Goal: Transaction & Acquisition: Purchase product/service

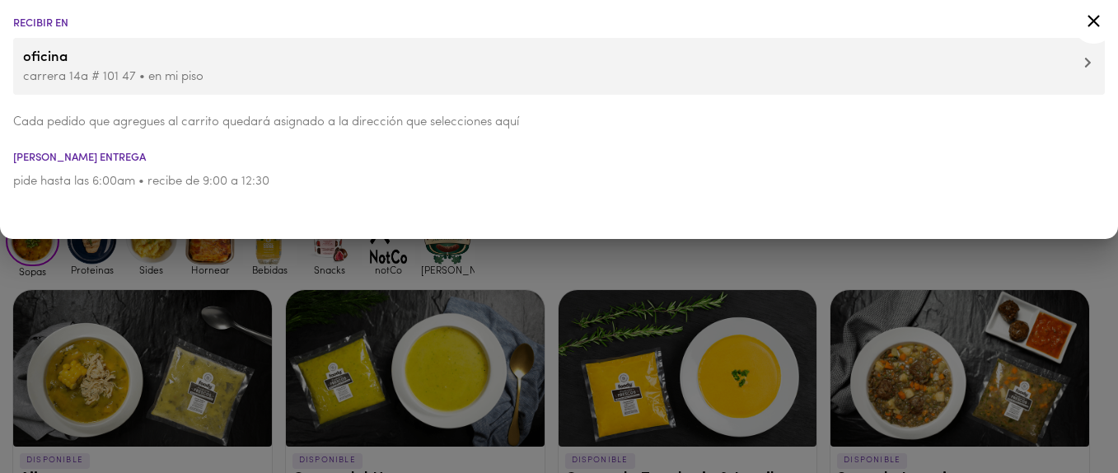
click at [174, 227] on div "Recibir en oficina [STREET_ADDRESS] • en mi piso Cada pedido que agregues al ca…" at bounding box center [559, 119] width 1118 height 239
click at [386, 264] on div at bounding box center [559, 236] width 1118 height 473
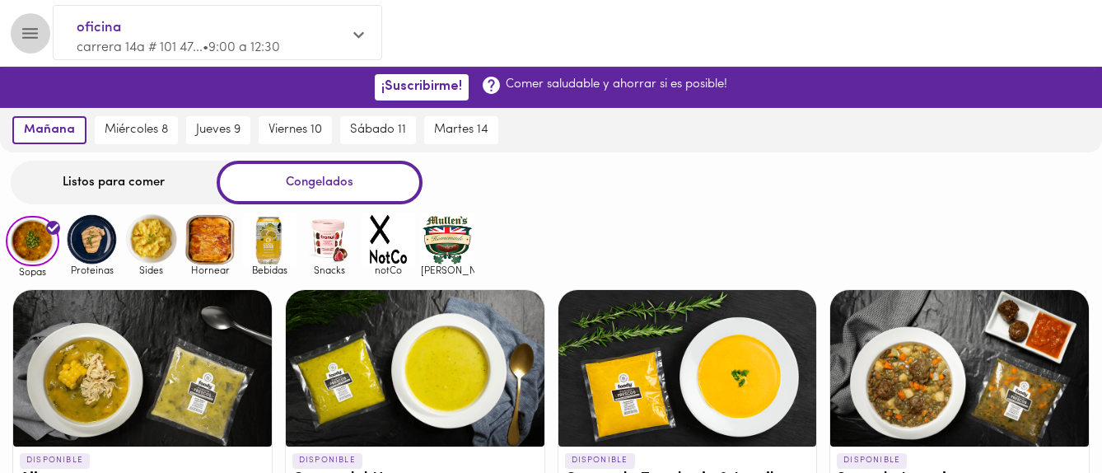
click at [35, 33] on icon "Menu" at bounding box center [30, 33] width 16 height 11
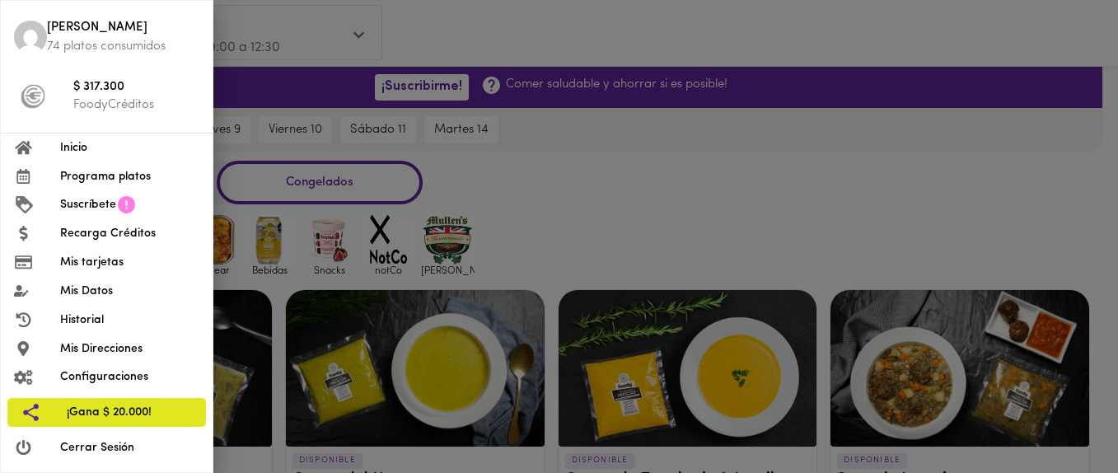
click at [942, 202] on div at bounding box center [559, 236] width 1118 height 473
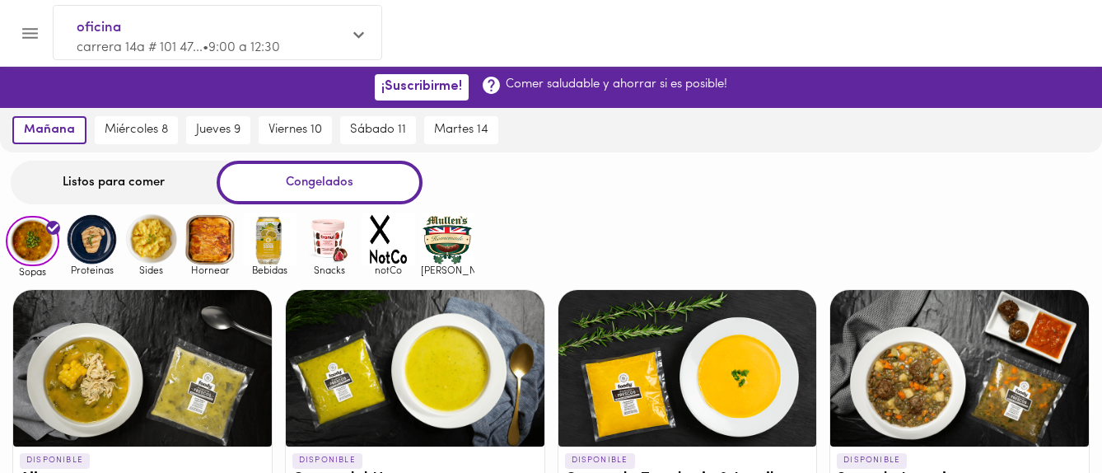
click at [93, 231] on img at bounding box center [92, 240] width 54 height 54
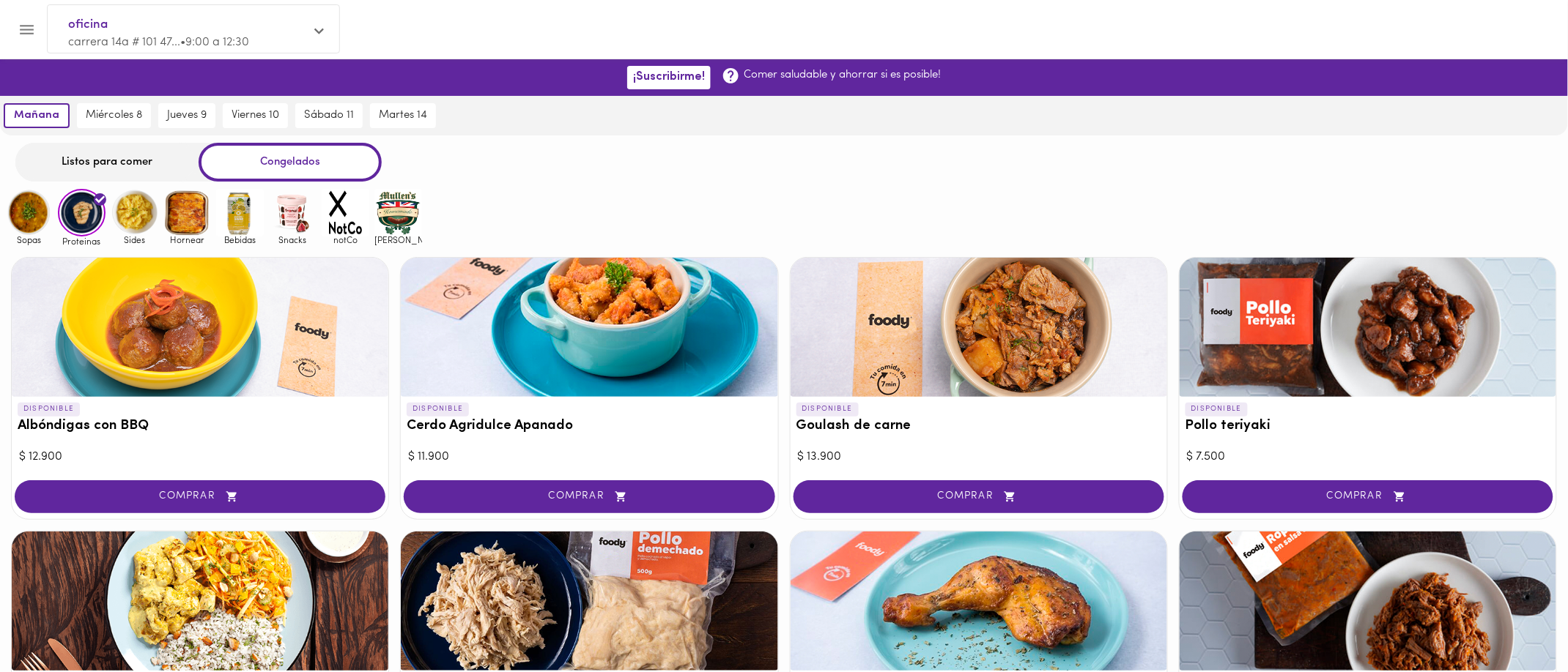
click at [138, 205] on img at bounding box center [134, 213] width 48 height 48
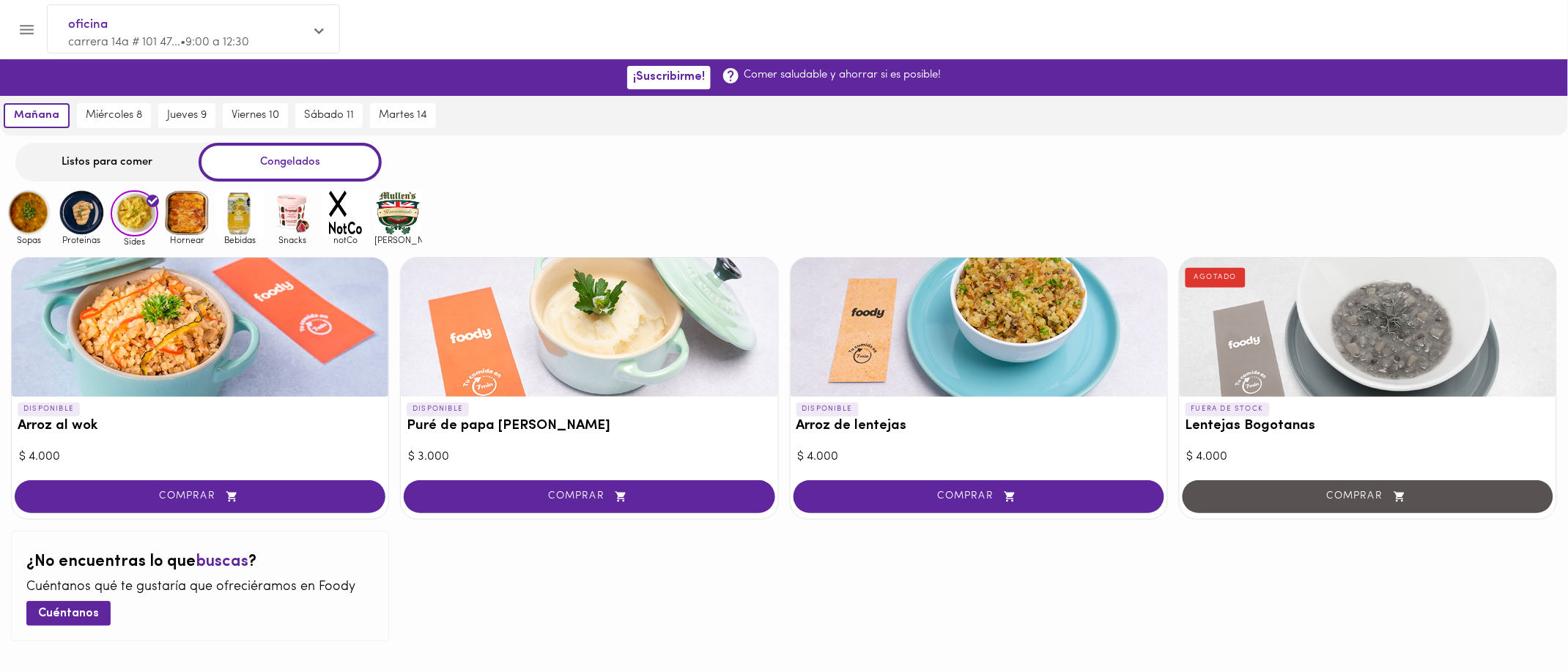
click at [993, 186] on div "oficina carrera 14a # 101 47... • 9:00 a 12:30 Listos para comer Congelados Sop…" at bounding box center [784, 394] width 1568 height 517
click at [208, 207] on img at bounding box center [188, 213] width 48 height 48
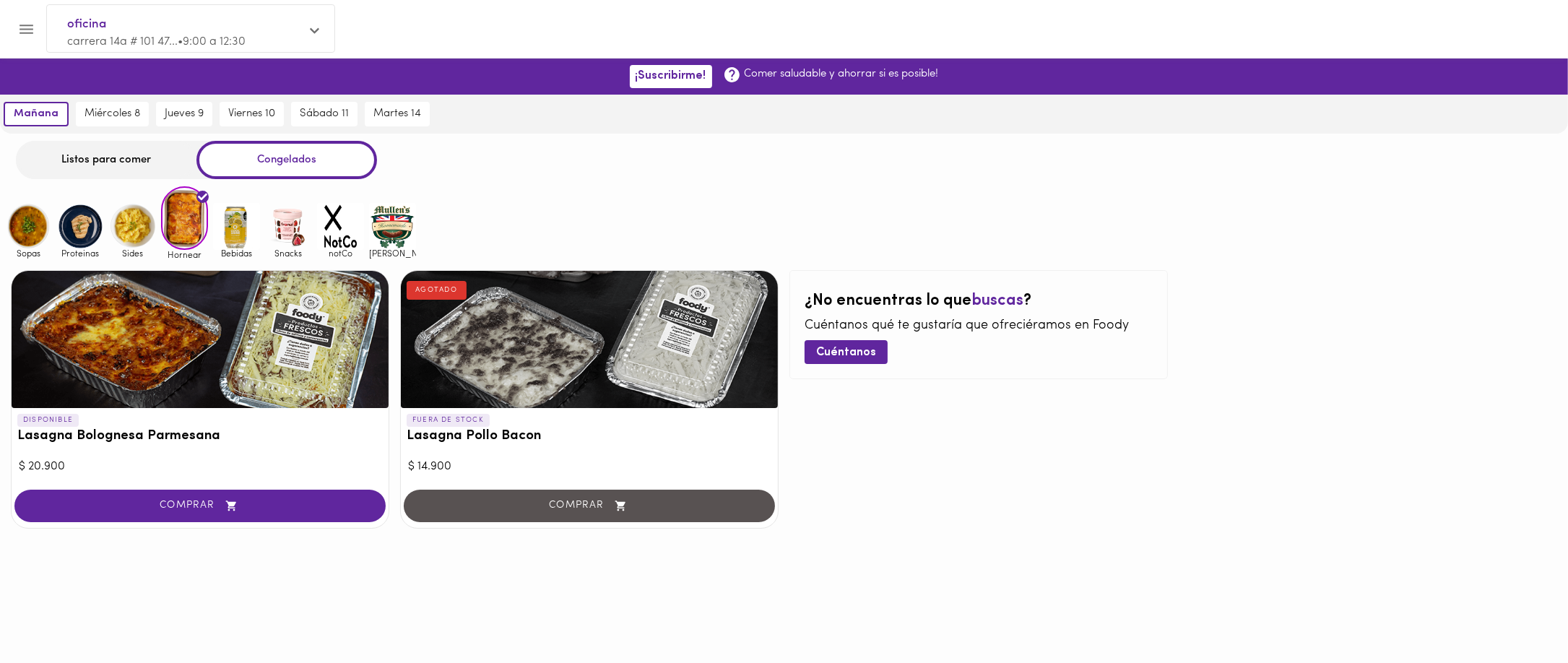
click at [748, 232] on div "Sopas Proteinas Sides Hornear Bebidas Snacks notCo [PERSON_NAME]" at bounding box center [784, 223] width 1568 height 73
click at [653, 197] on div "Sopas Proteinas Sides Hornear Bebidas Snacks notCo [PERSON_NAME]" at bounding box center [784, 223] width 1568 height 73
click at [223, 228] on img at bounding box center [237, 227] width 47 height 47
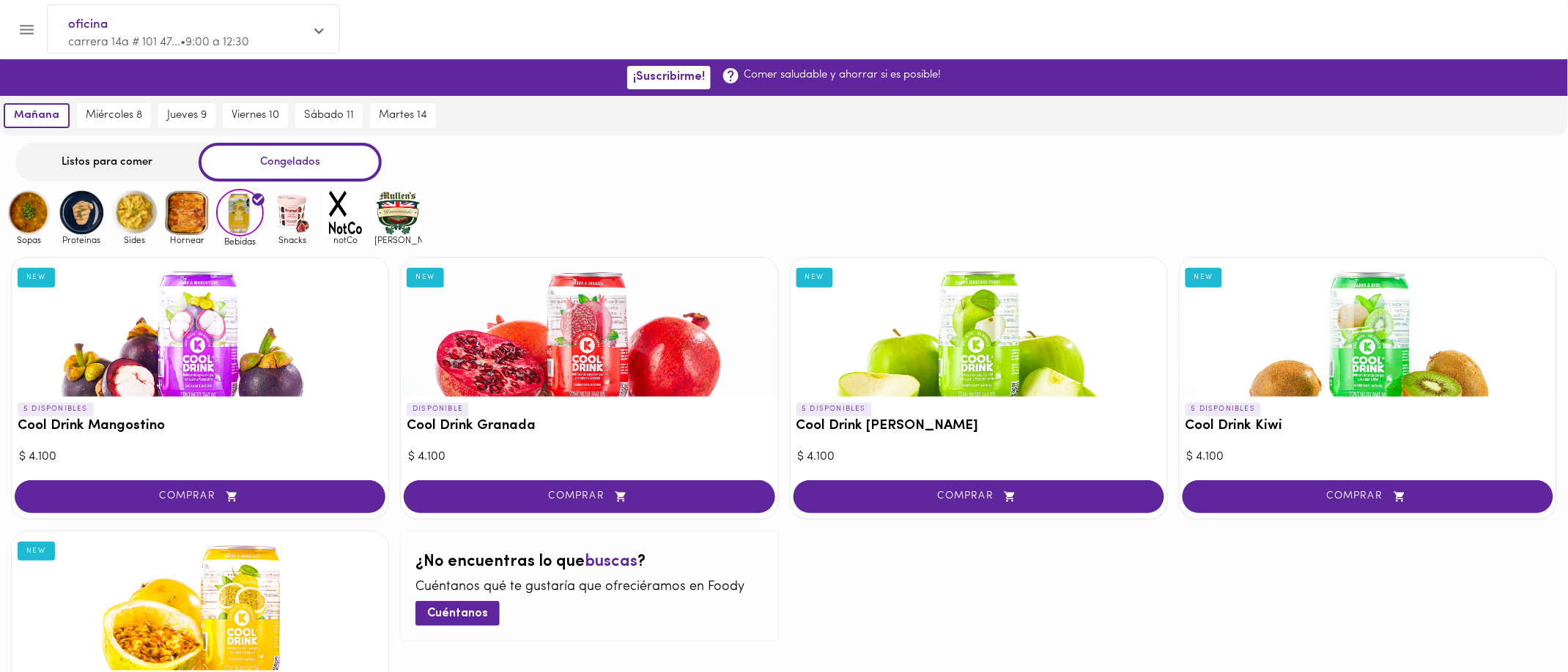
click at [322, 205] on img at bounding box center [346, 213] width 48 height 48
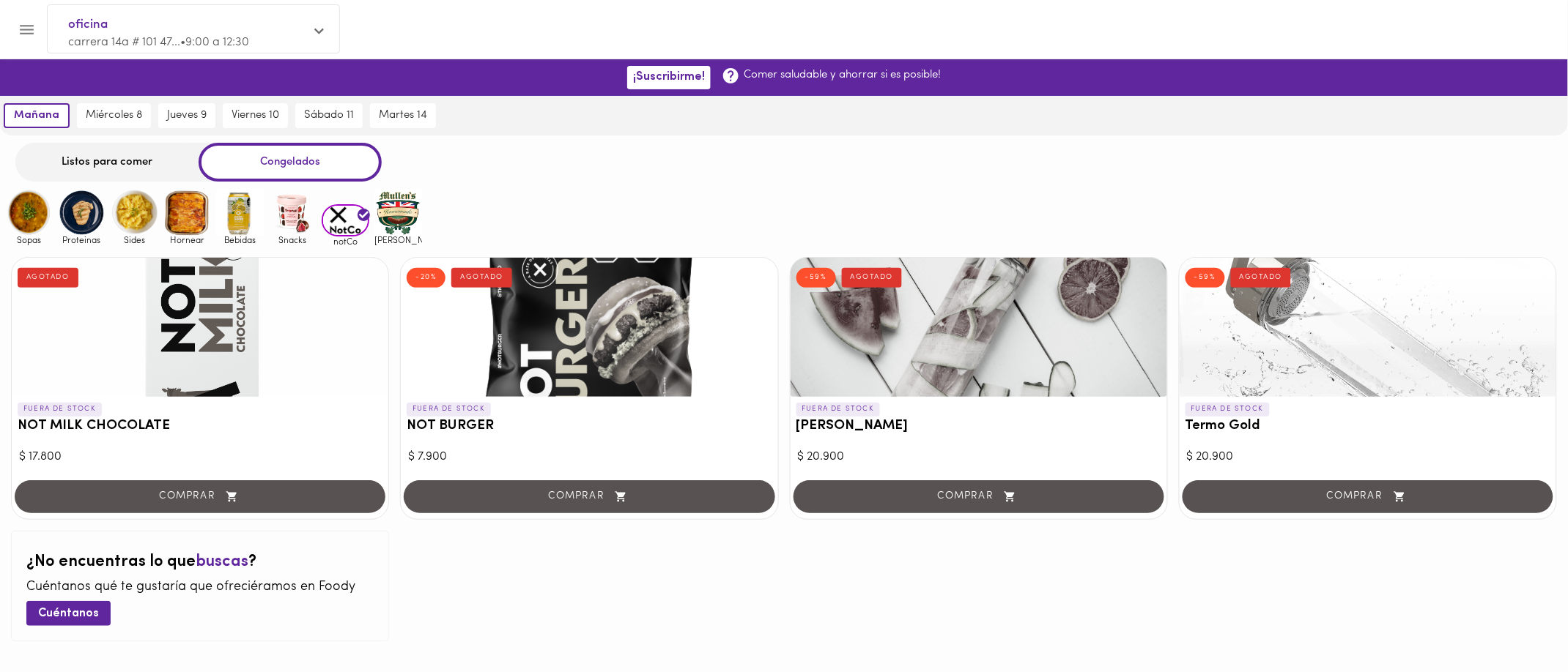
click at [318, 218] on div "notCo" at bounding box center [342, 226] width 52 height 43
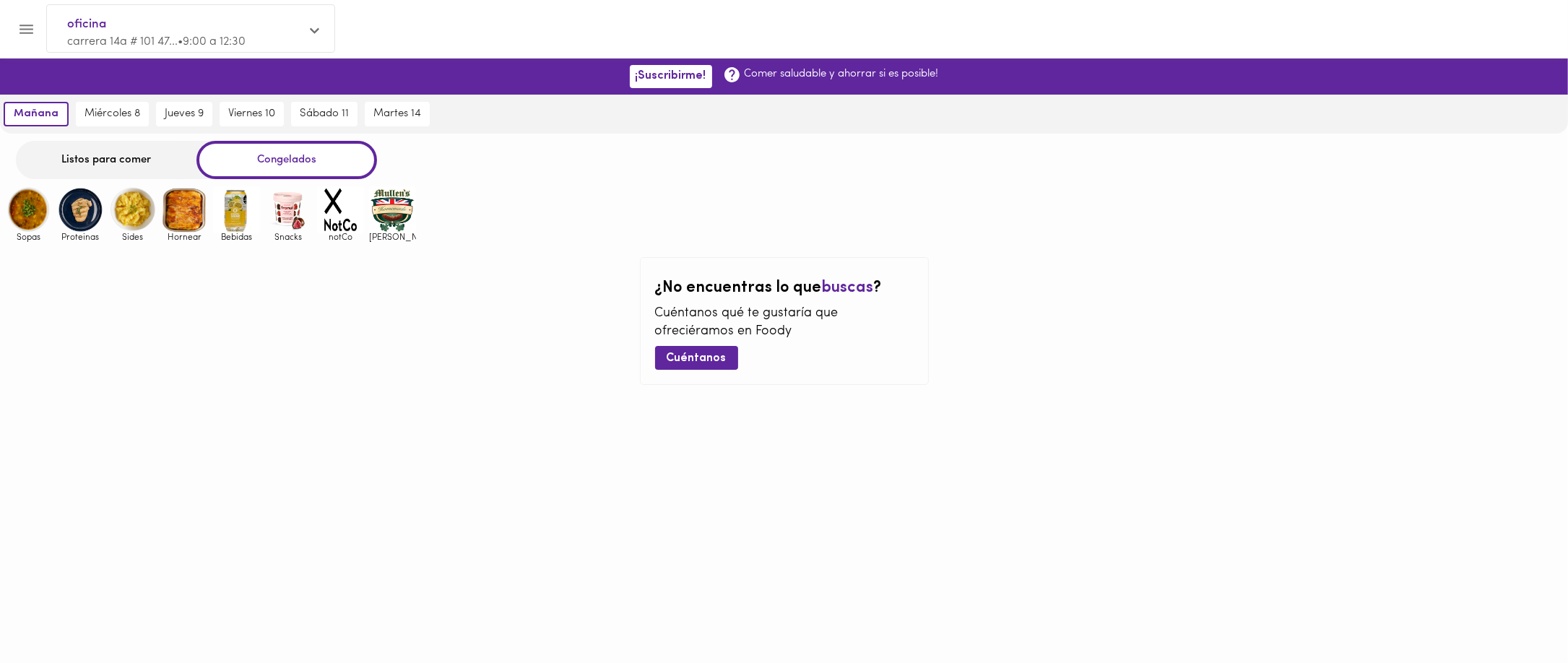
click at [395, 209] on img at bounding box center [393, 210] width 47 height 47
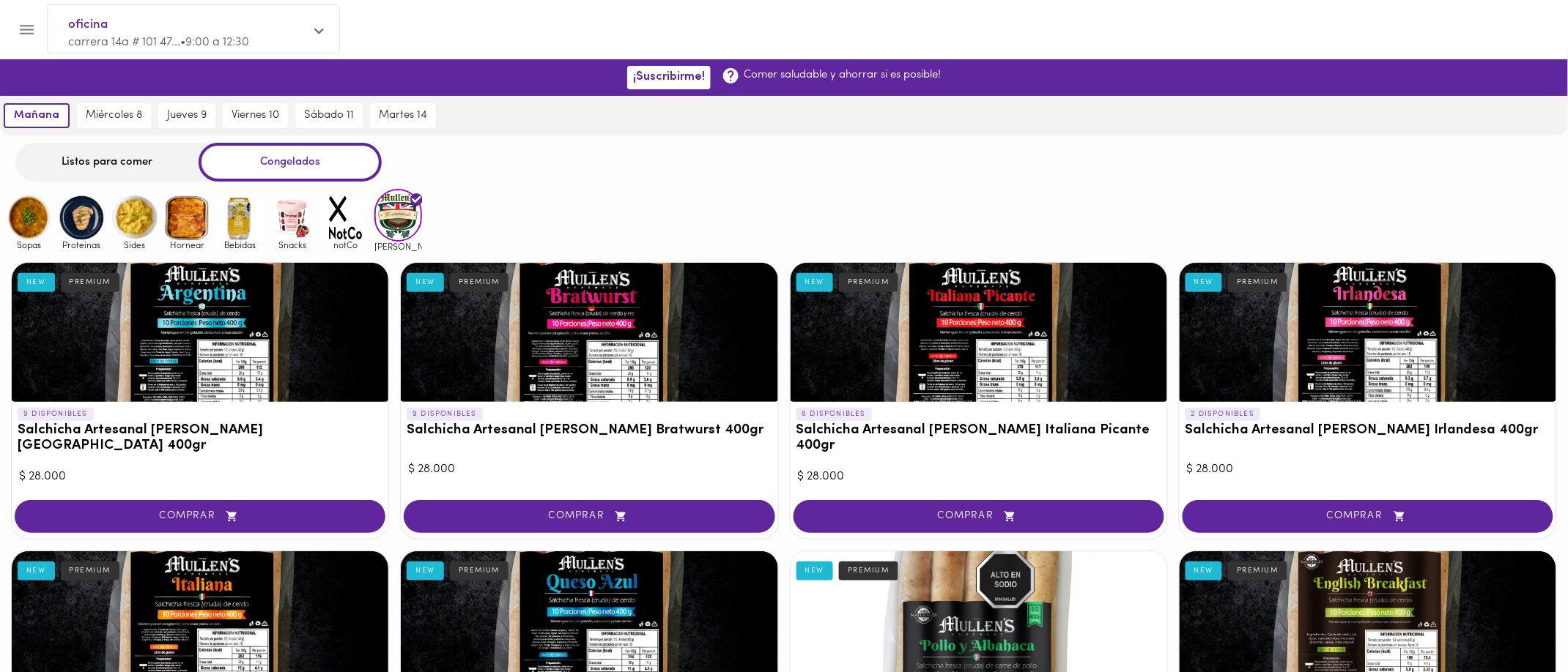
click at [686, 204] on div "Sopas Proteinas Sides Hornear Bebidas Snacks notCo [PERSON_NAME]" at bounding box center [784, 220] width 1568 height 61
click at [478, 226] on div "Sopas Proteinas Sides Hornear Bebidas Snacks notCo [PERSON_NAME]" at bounding box center [784, 220] width 1568 height 61
click at [364, 208] on img at bounding box center [346, 218] width 48 height 48
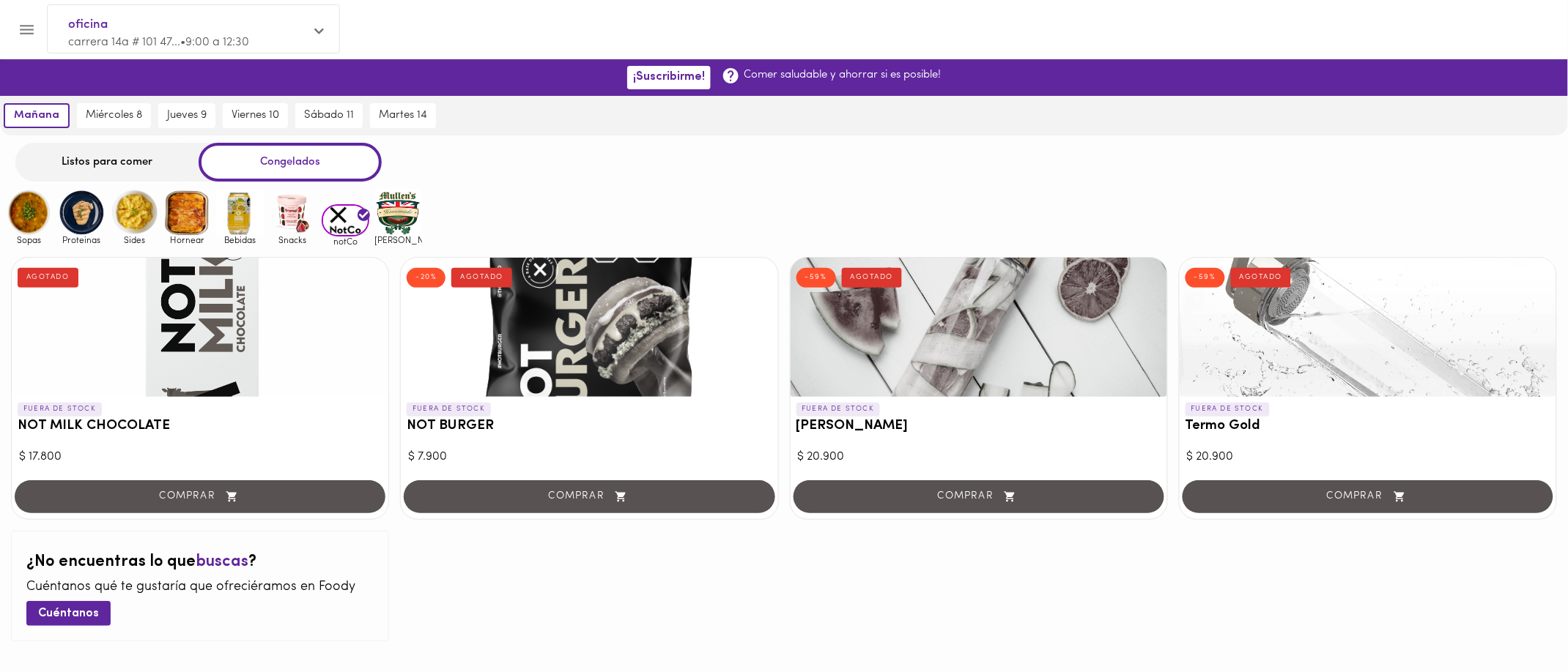
click at [290, 220] on img at bounding box center [293, 213] width 48 height 48
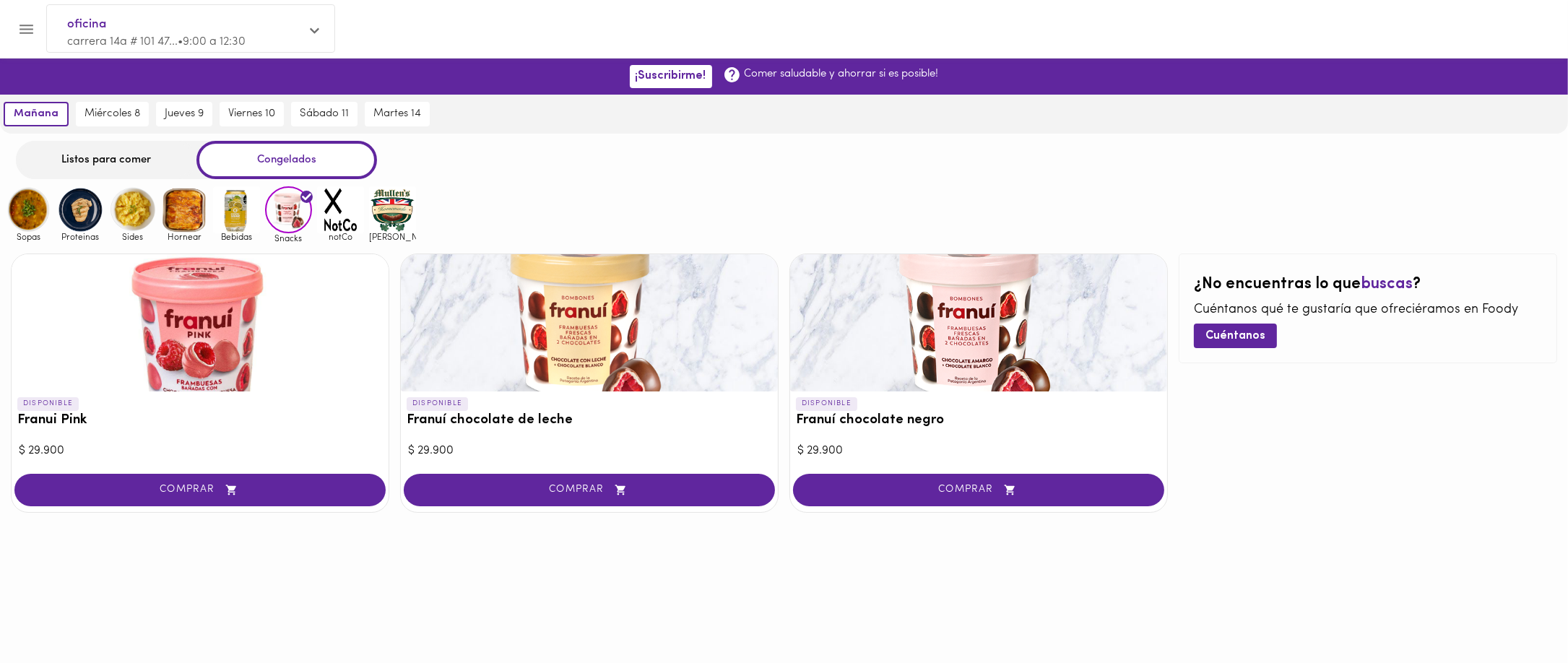
click at [237, 228] on img at bounding box center [237, 210] width 47 height 47
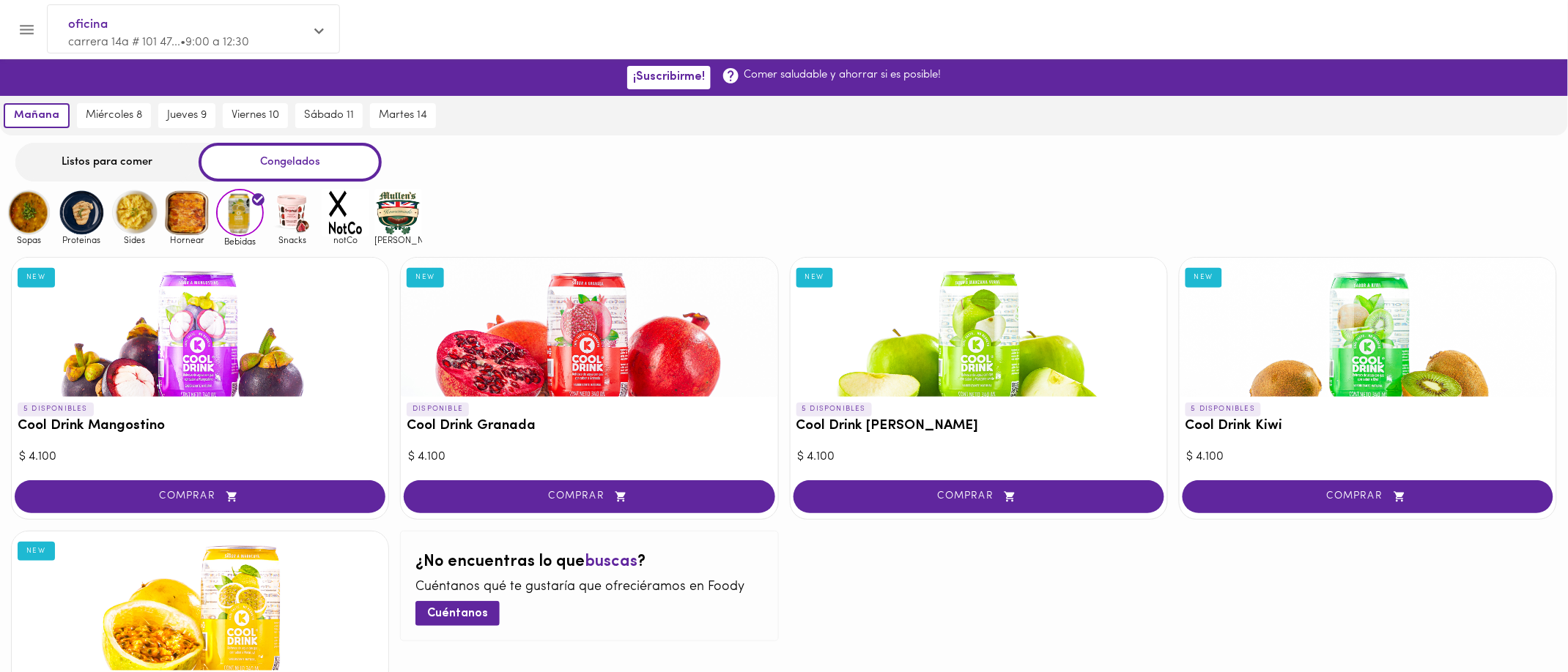
click at [178, 189] on img at bounding box center [188, 213] width 48 height 48
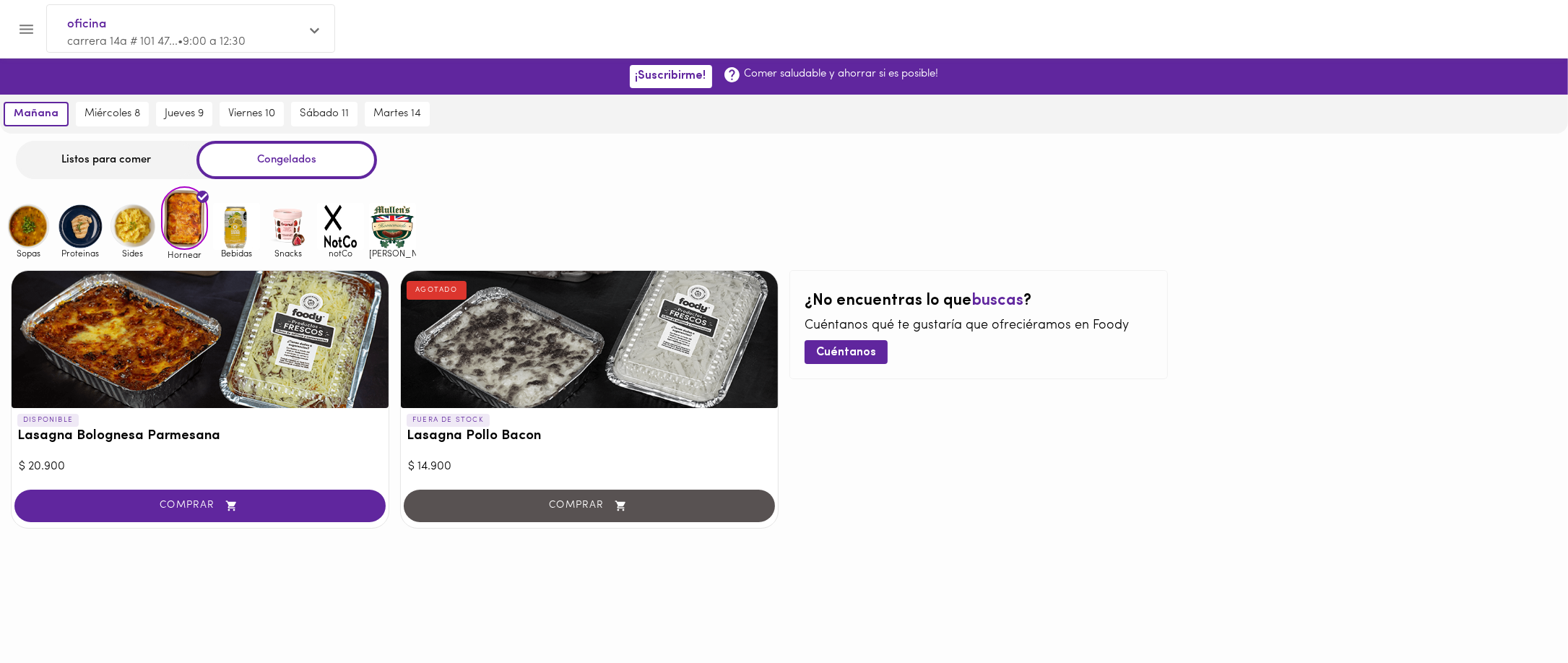
click at [979, 414] on div "¿No encuentras lo que buscas ? Cuéntanos qué te gustaría que ofreciéramos en [P…" at bounding box center [978, 399] width 379 height 259
click at [124, 212] on img at bounding box center [132, 227] width 47 height 47
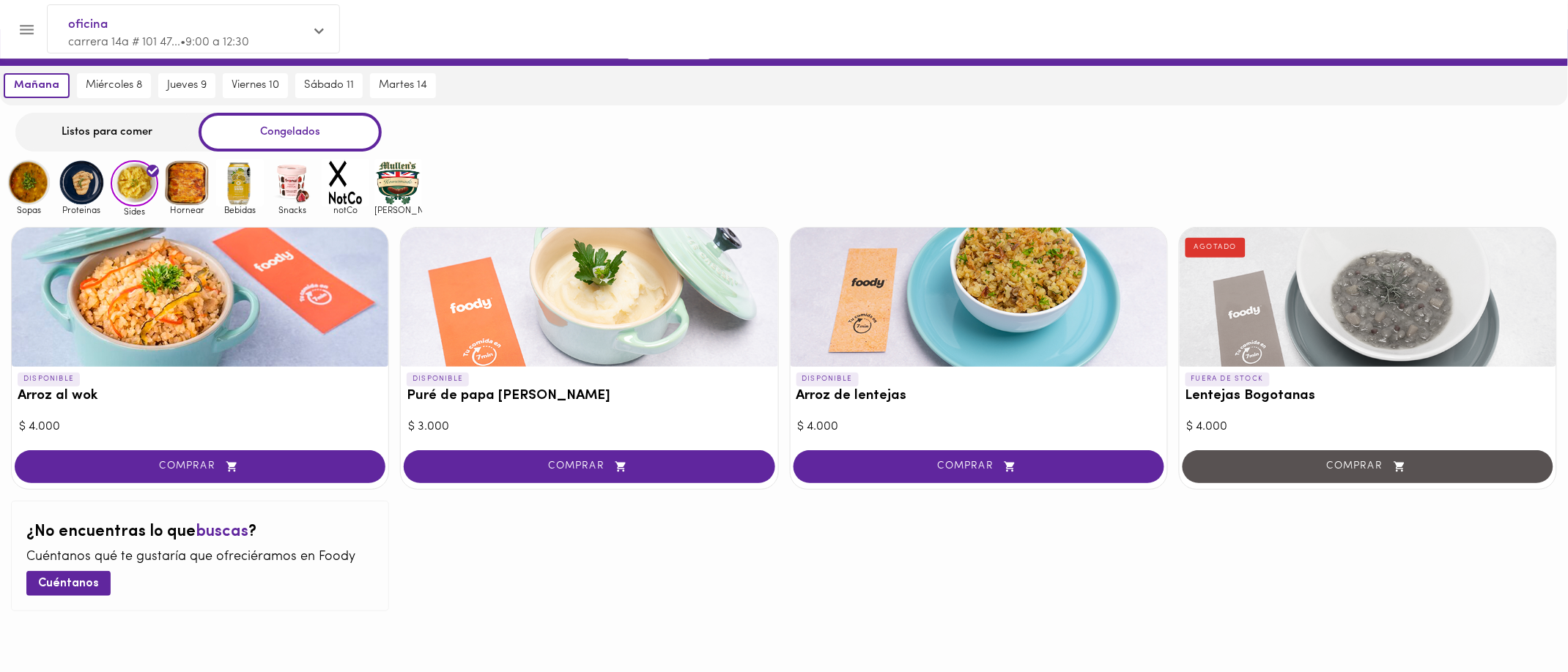
scroll to position [53, 0]
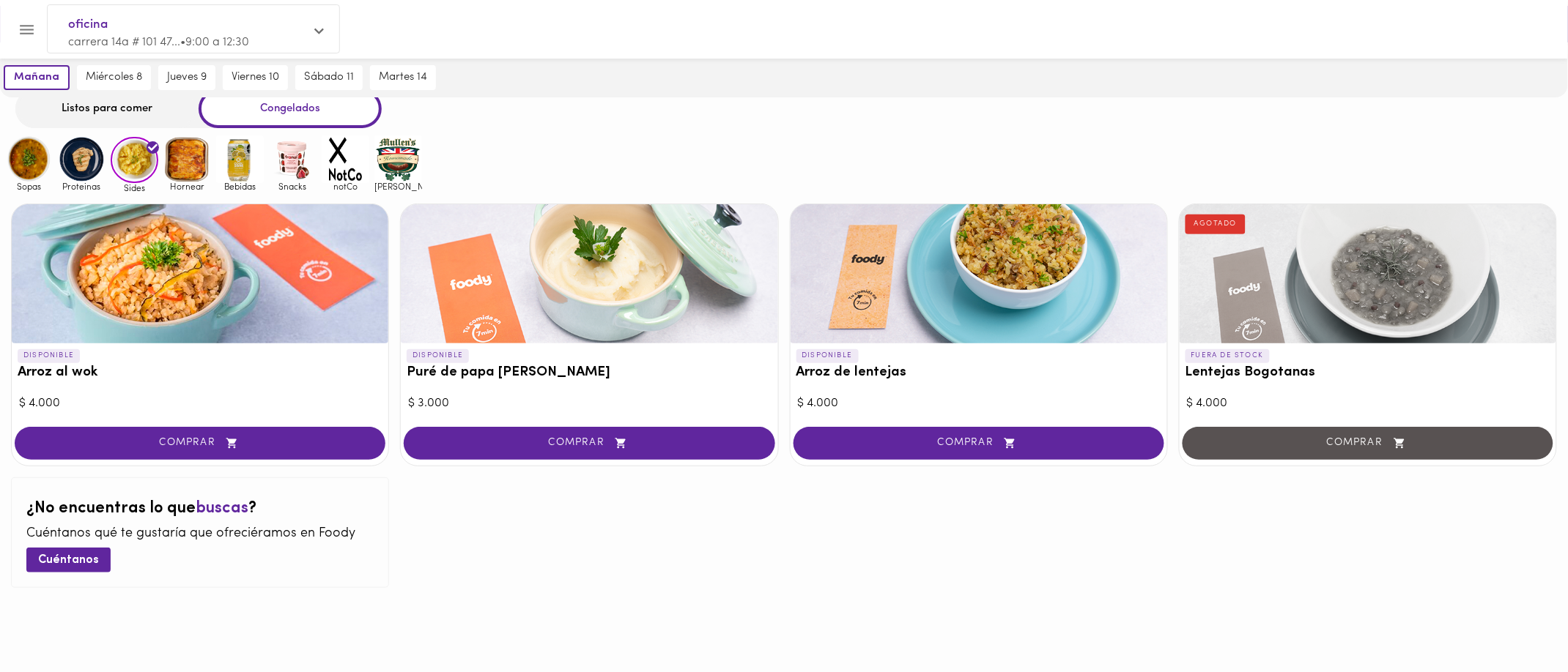
click at [97, 156] on img at bounding box center [82, 159] width 48 height 48
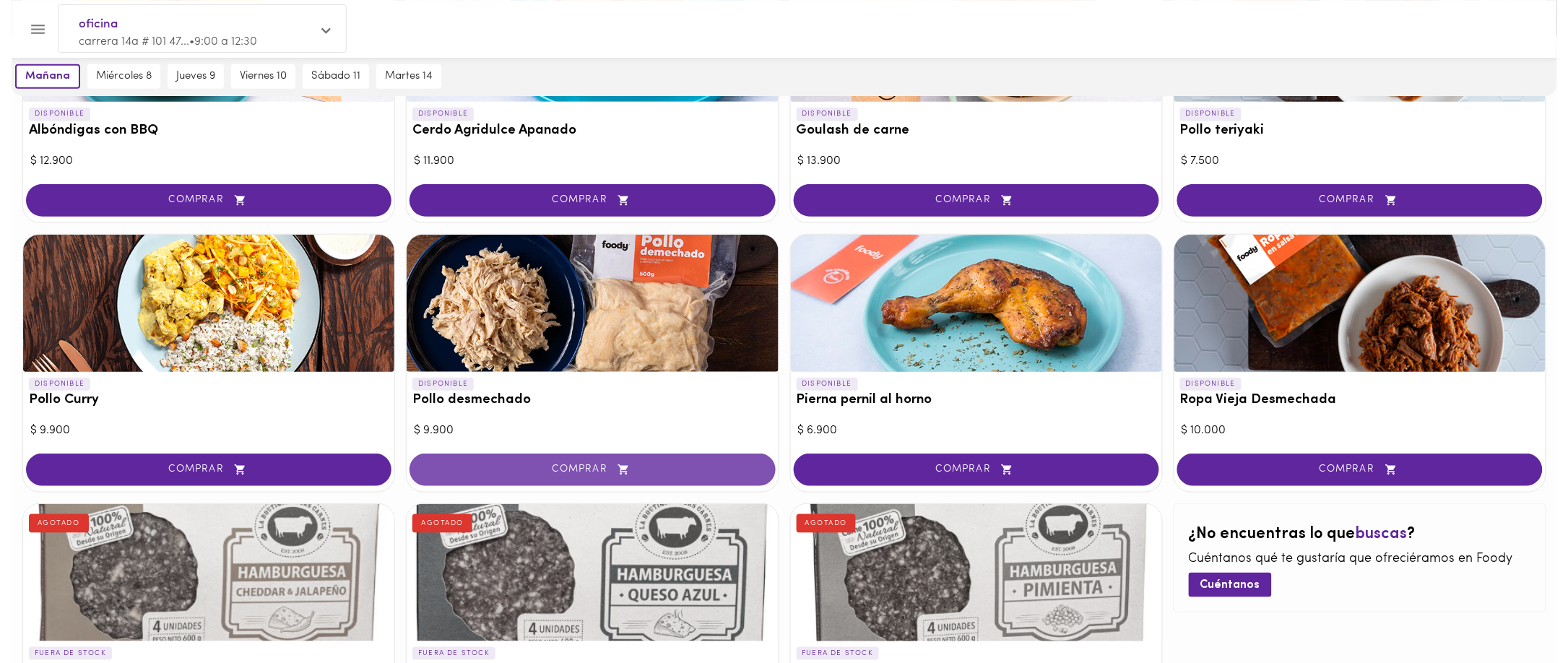
scroll to position [289, 0]
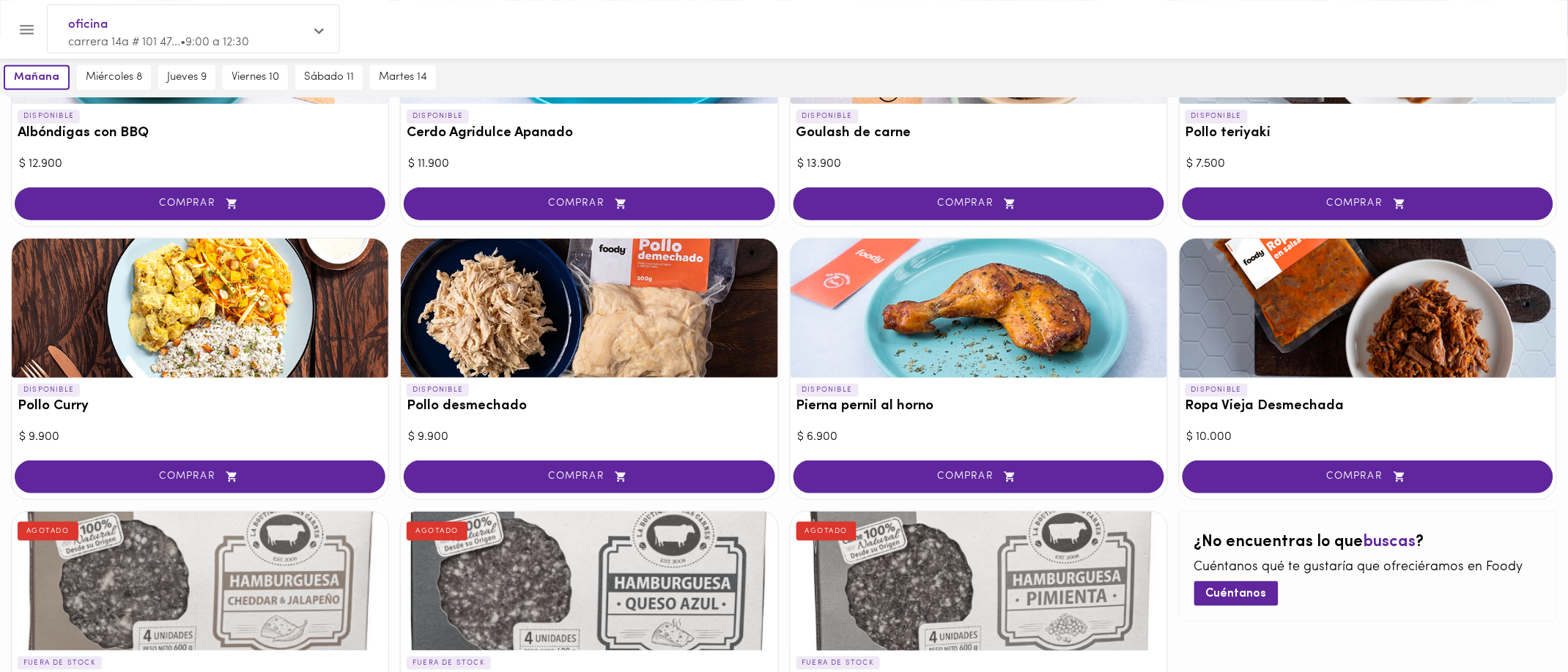
click at [484, 308] on div at bounding box center [589, 308] width 376 height 140
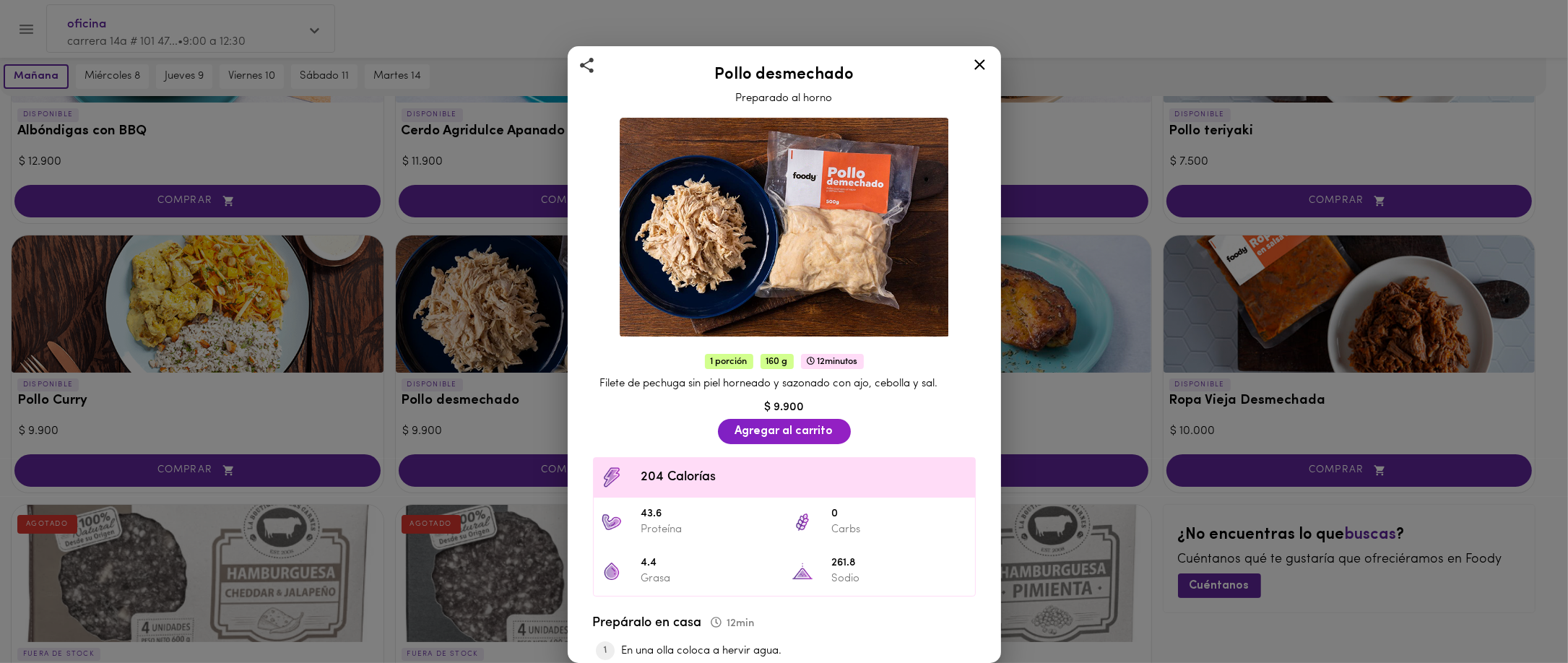
click at [312, 328] on div "Pollo desmechado Preparado al horno 1 porción 160 g 12 minutos Filete de pechug…" at bounding box center [784, 332] width 1568 height 663
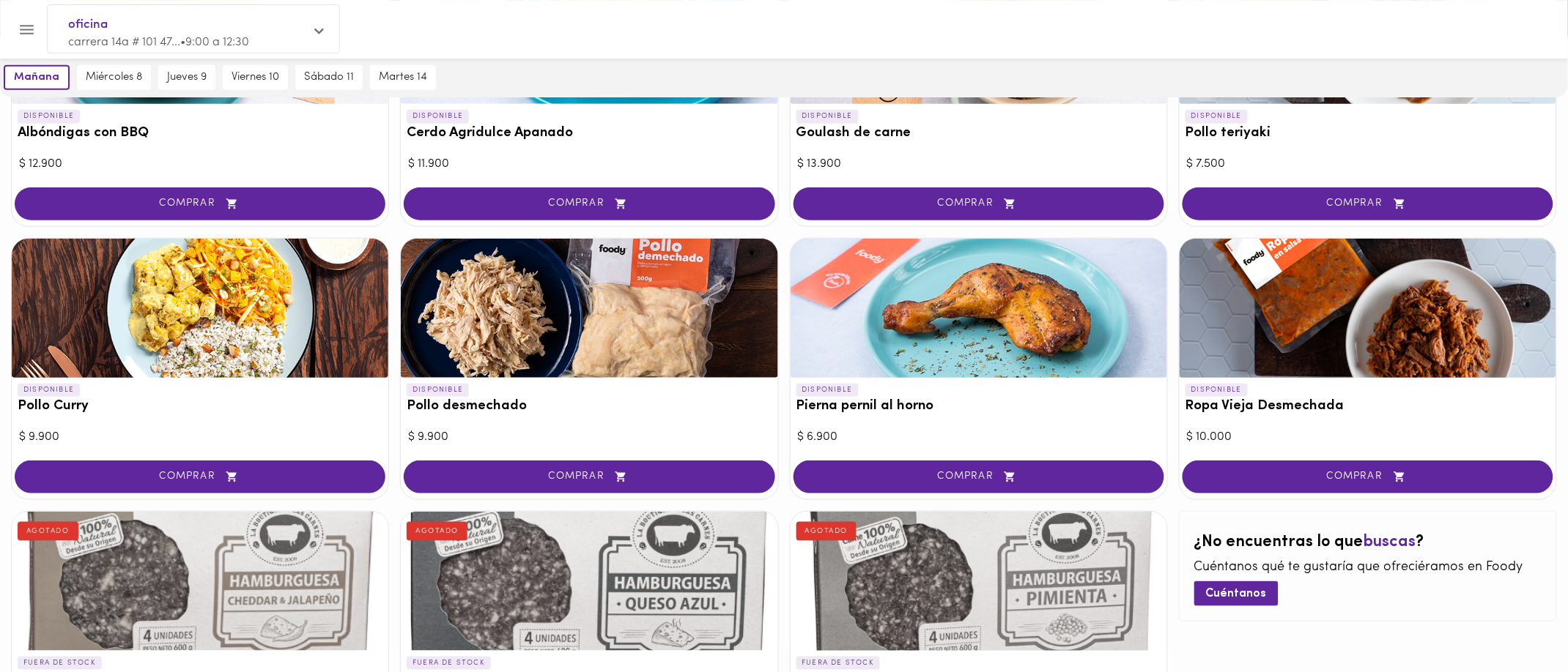
click at [147, 358] on div at bounding box center [199, 308] width 376 height 140
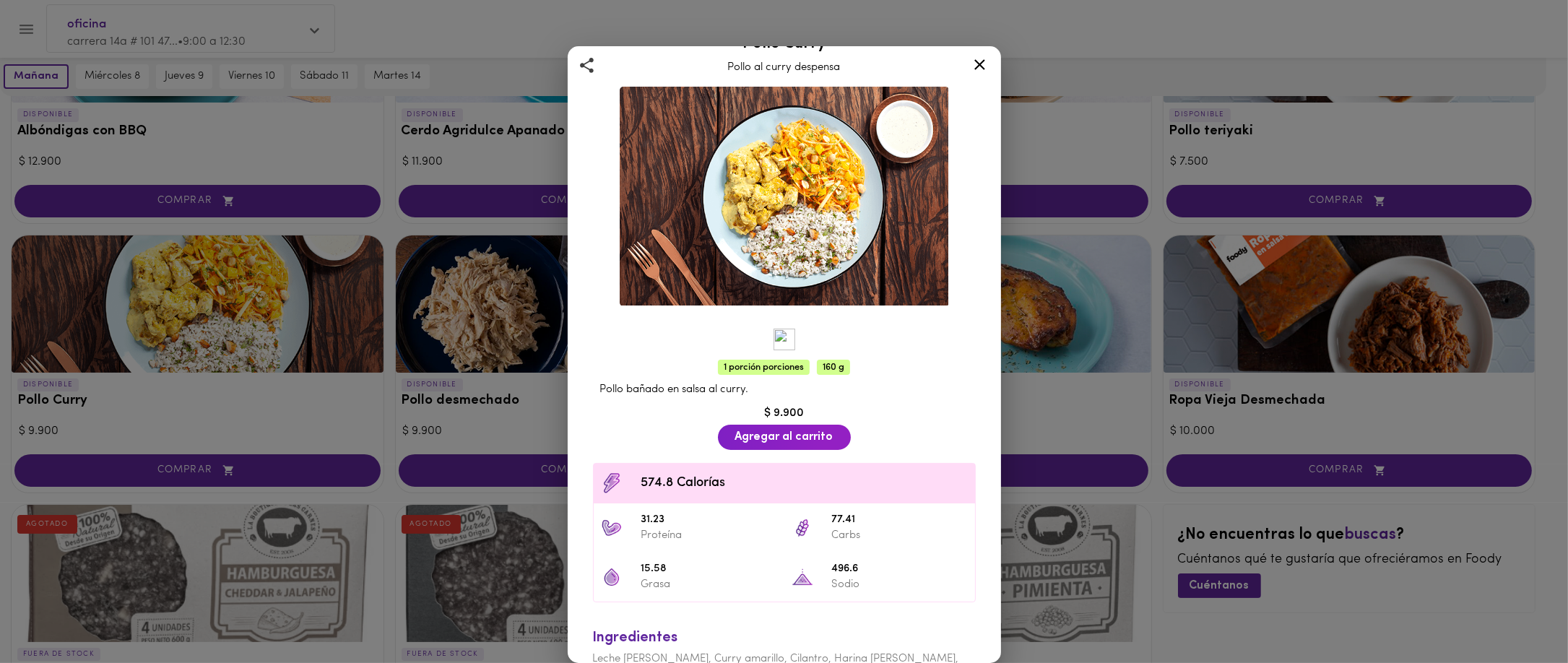
scroll to position [58, 0]
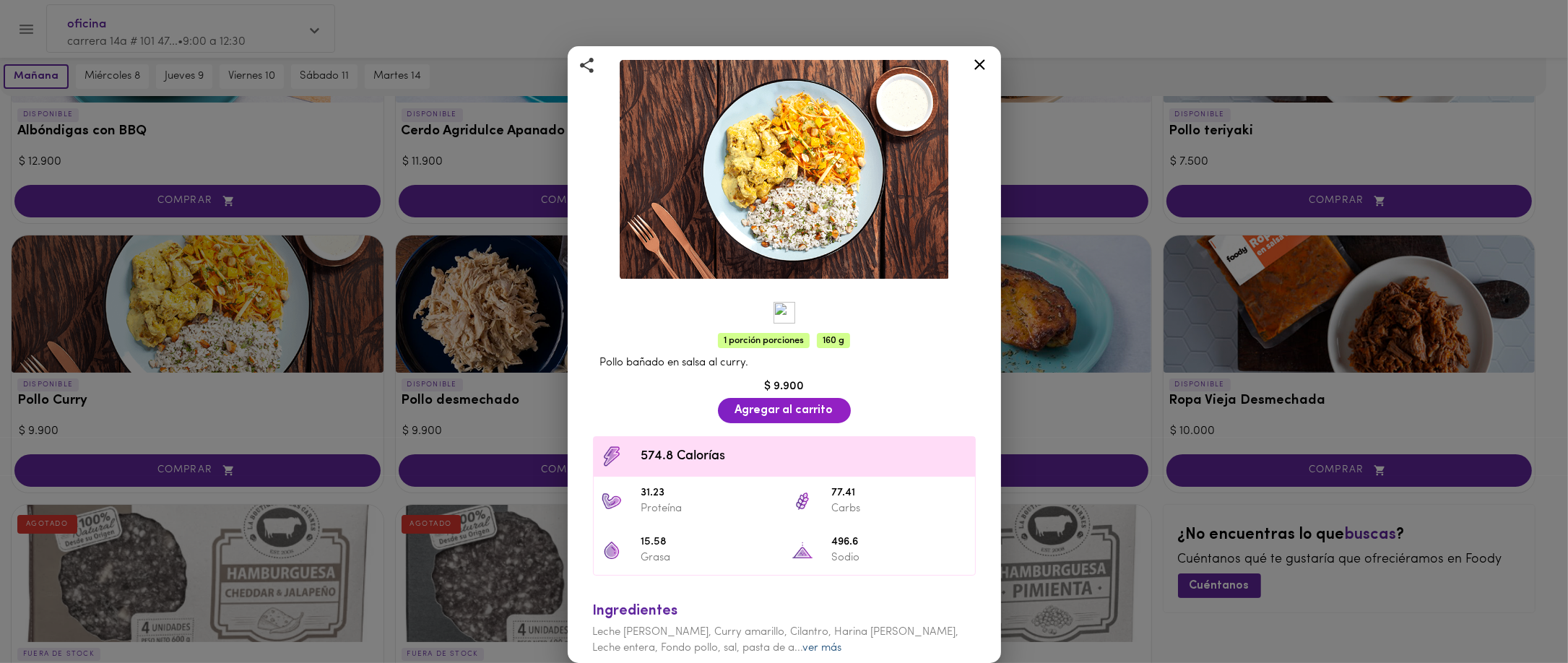
click at [803, 414] on link "ver más" at bounding box center [822, 648] width 39 height 11
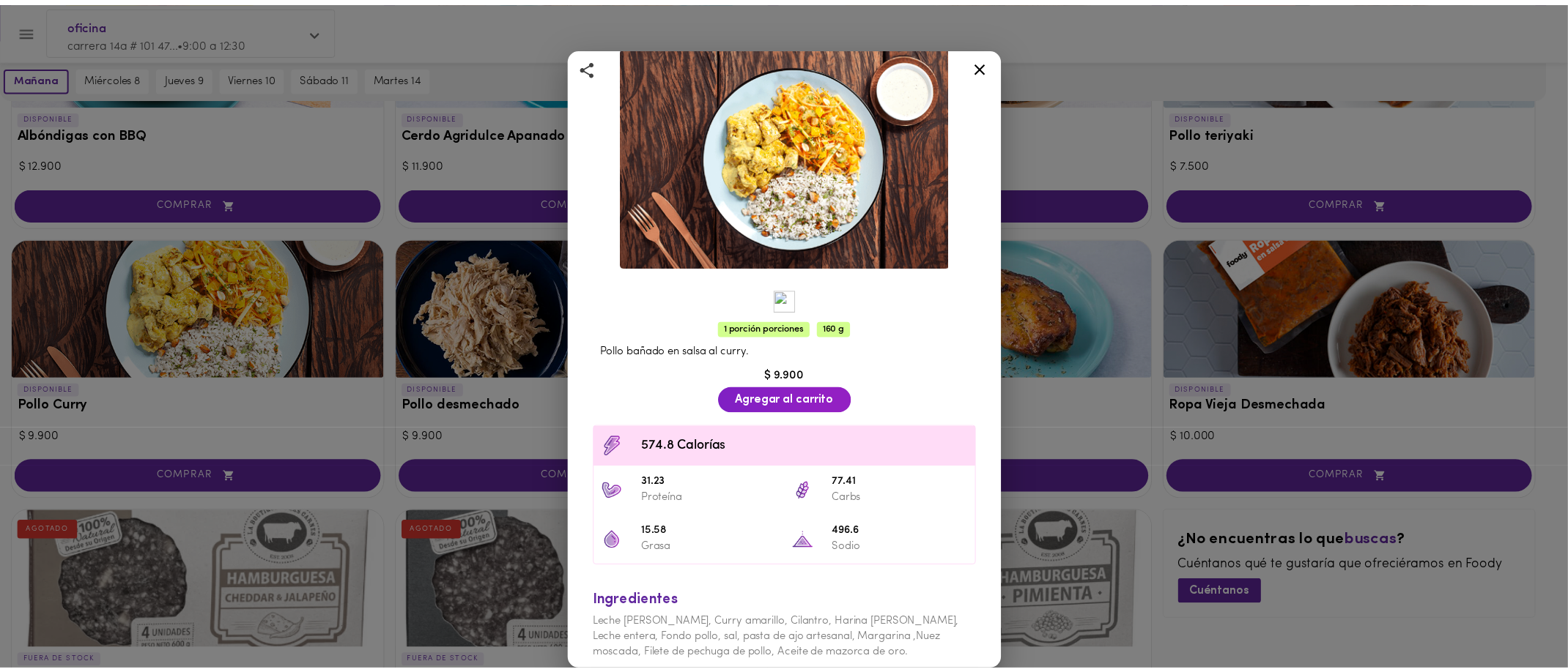
scroll to position [0, 0]
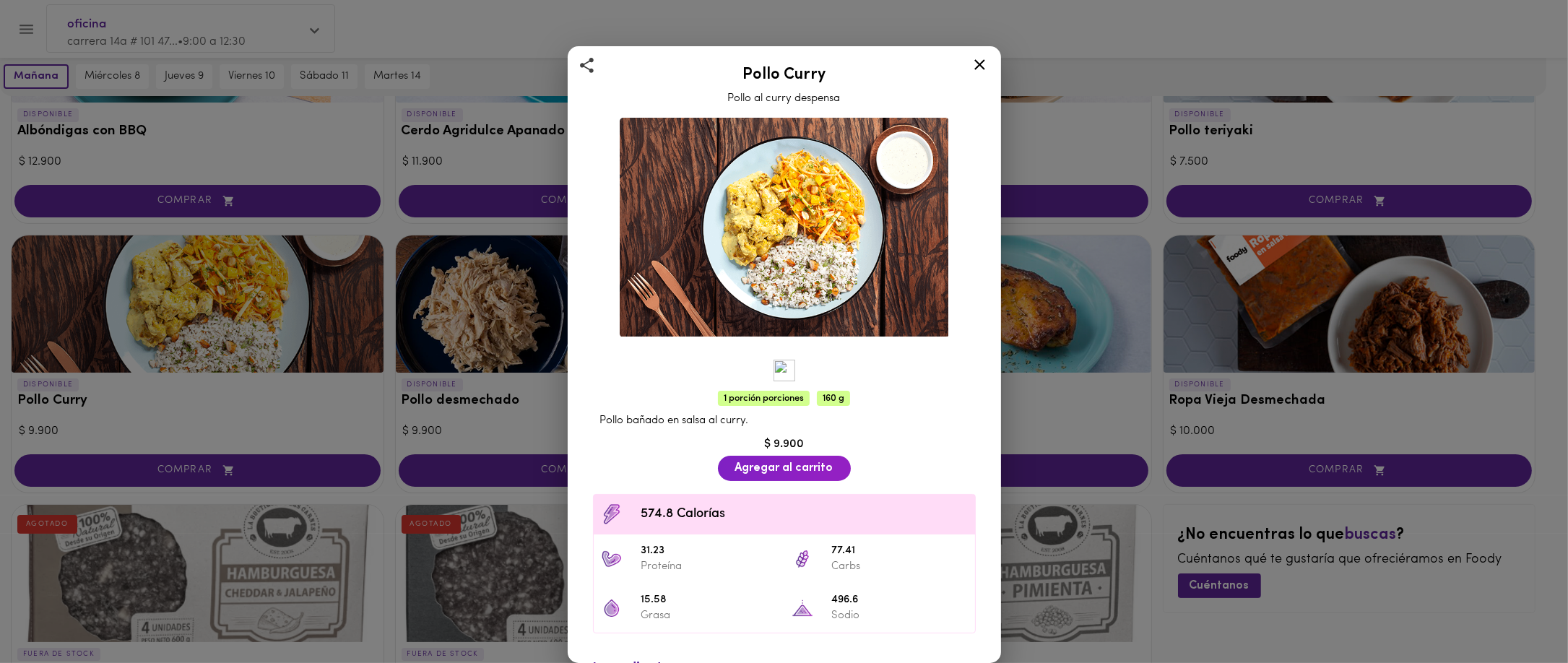
click at [979, 70] on icon at bounding box center [979, 64] width 18 height 18
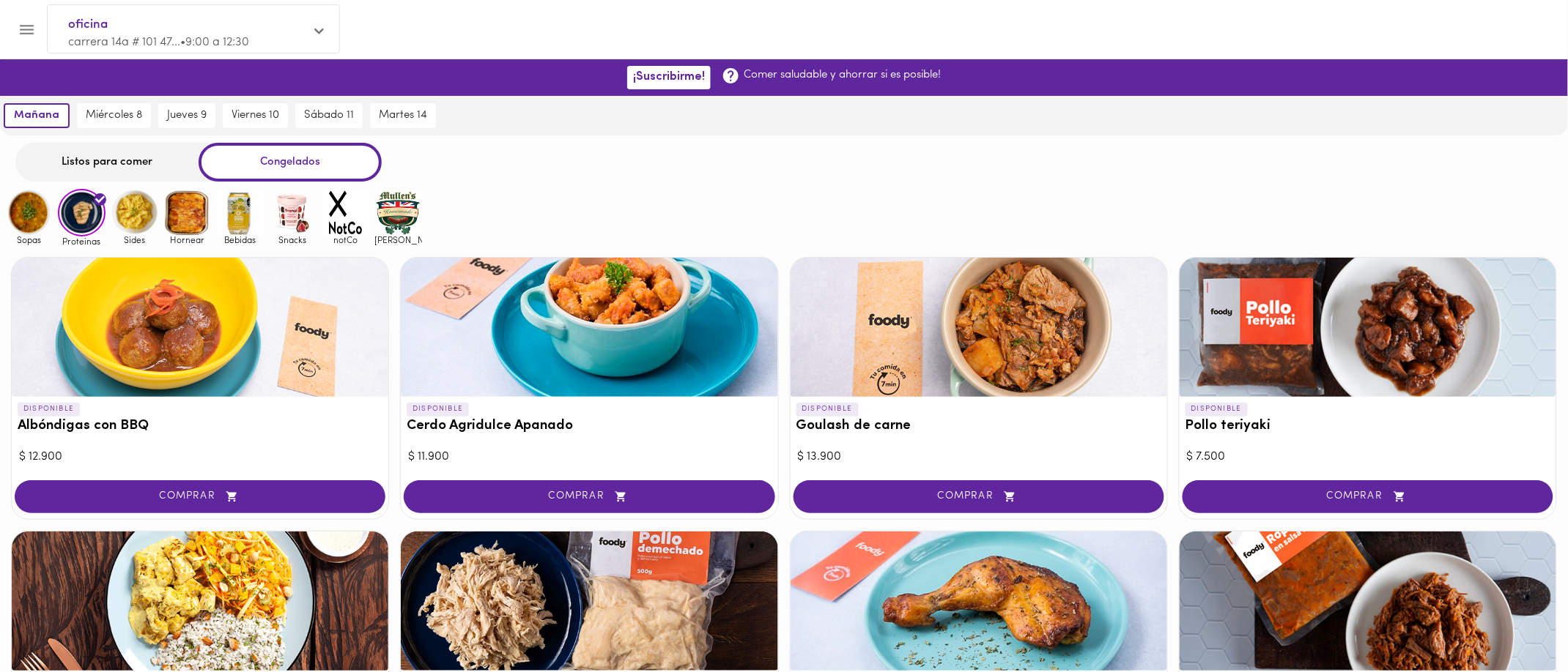
drag, startPoint x: 196, startPoint y: 207, endPoint x: 178, endPoint y: 202, distance: 18.7
click at [197, 208] on img at bounding box center [188, 213] width 48 height 48
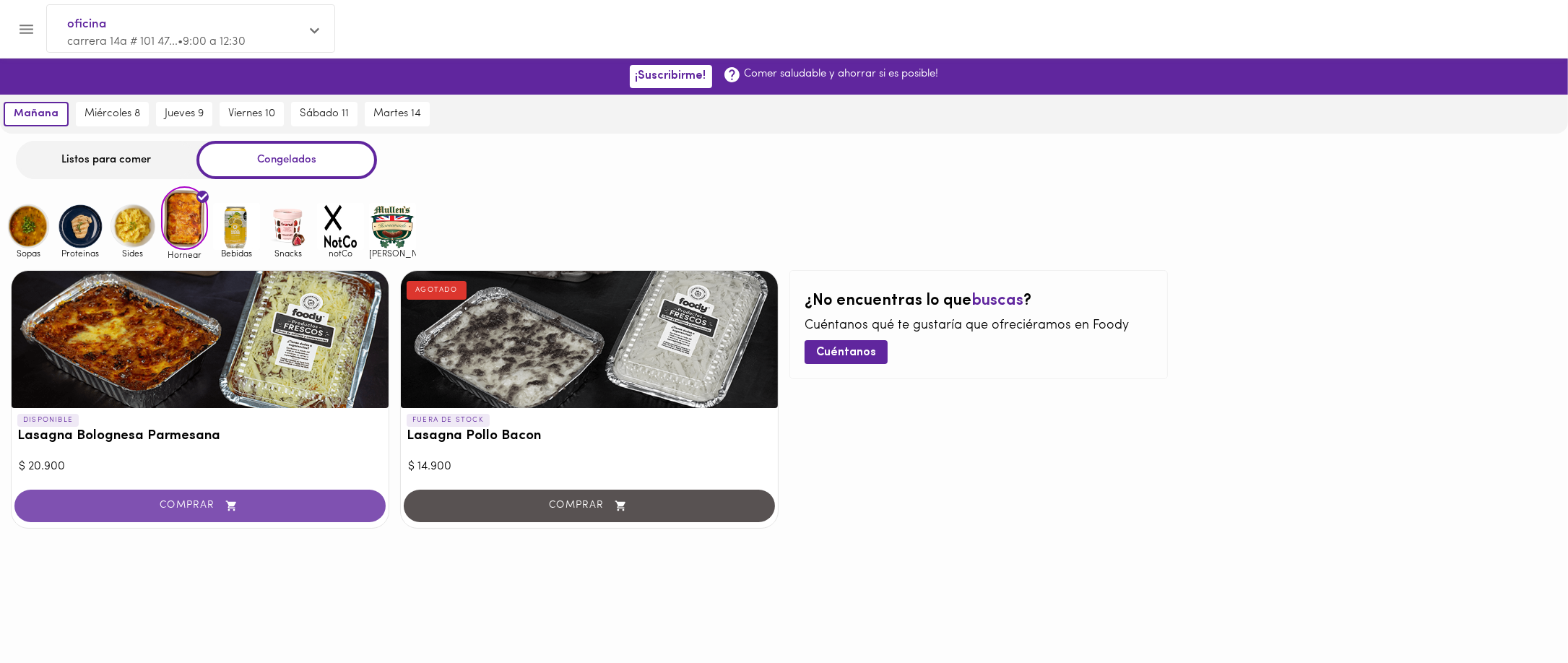
click at [226, 414] on icon "button" at bounding box center [231, 506] width 18 height 12
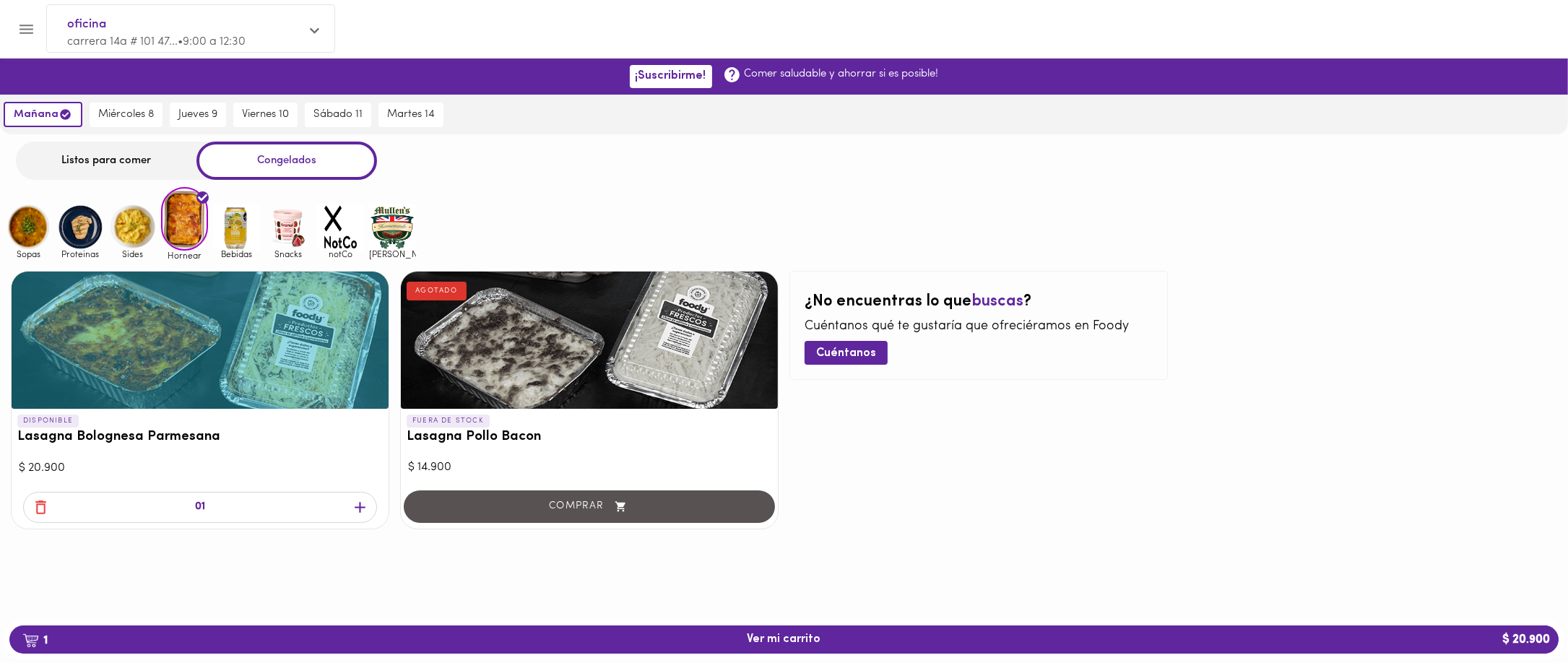
click at [289, 414] on div at bounding box center [784, 576] width 1568 height 72
click at [165, 414] on h3 "Lasagna Bolognesa Parmesana" at bounding box center [200, 437] width 365 height 15
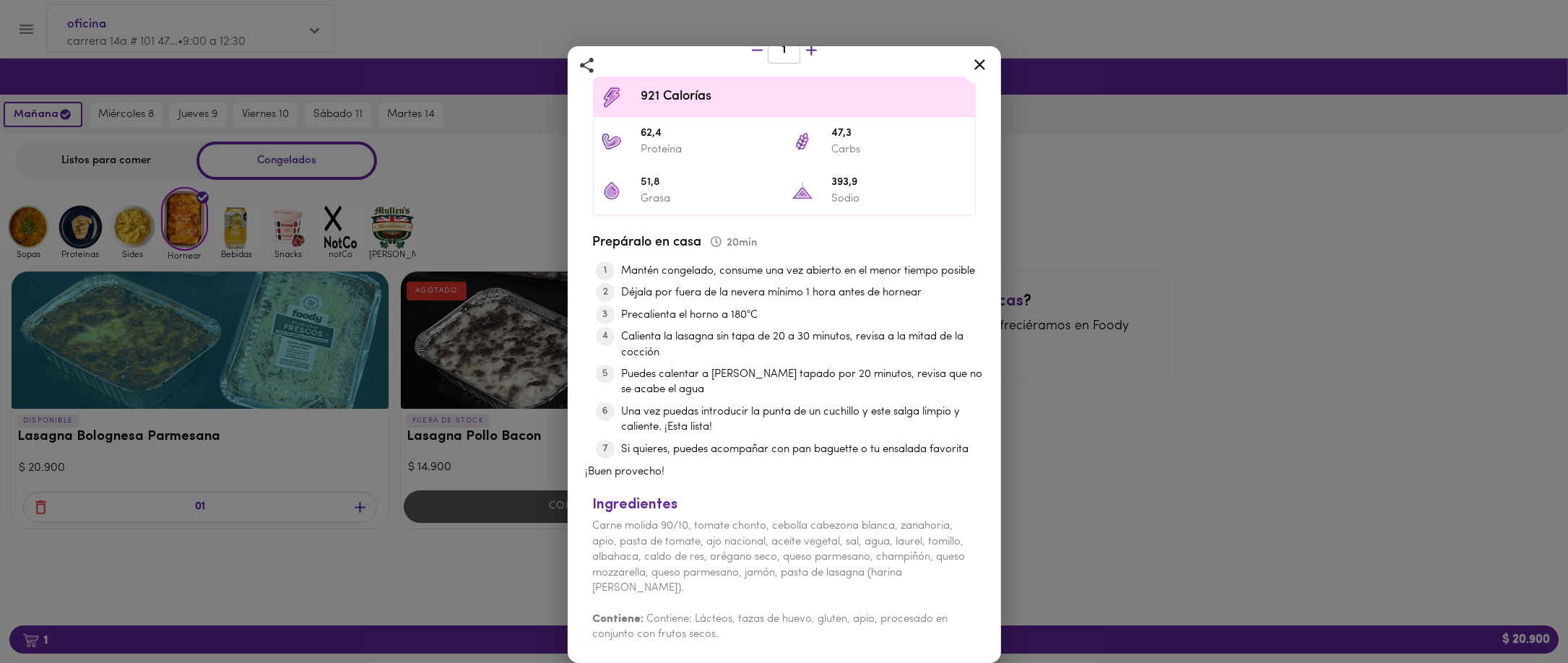
scroll to position [272, 0]
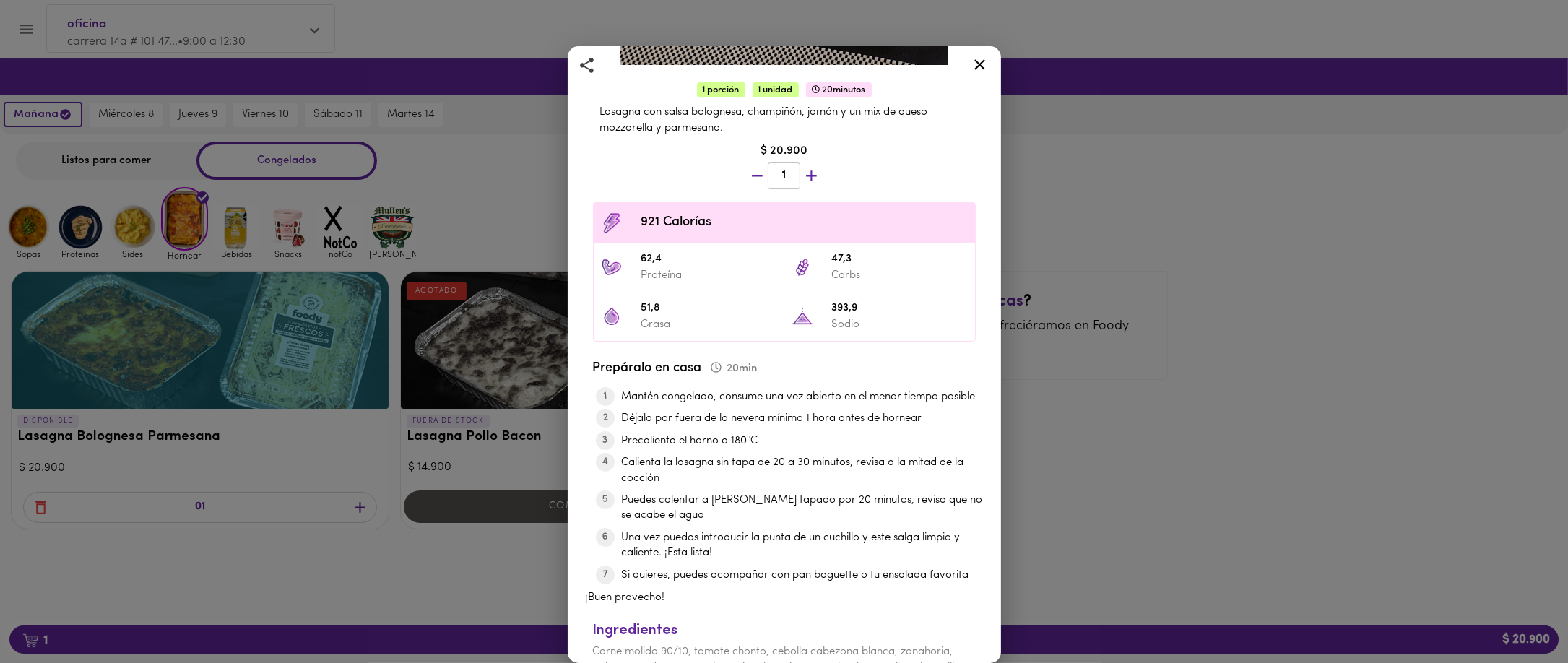
click at [979, 297] on div "Lasagna Bolognesa Parmesana Con Jamón, Champiñón y Queso 1 porción 1 unidad 20 …" at bounding box center [784, 332] width 1568 height 663
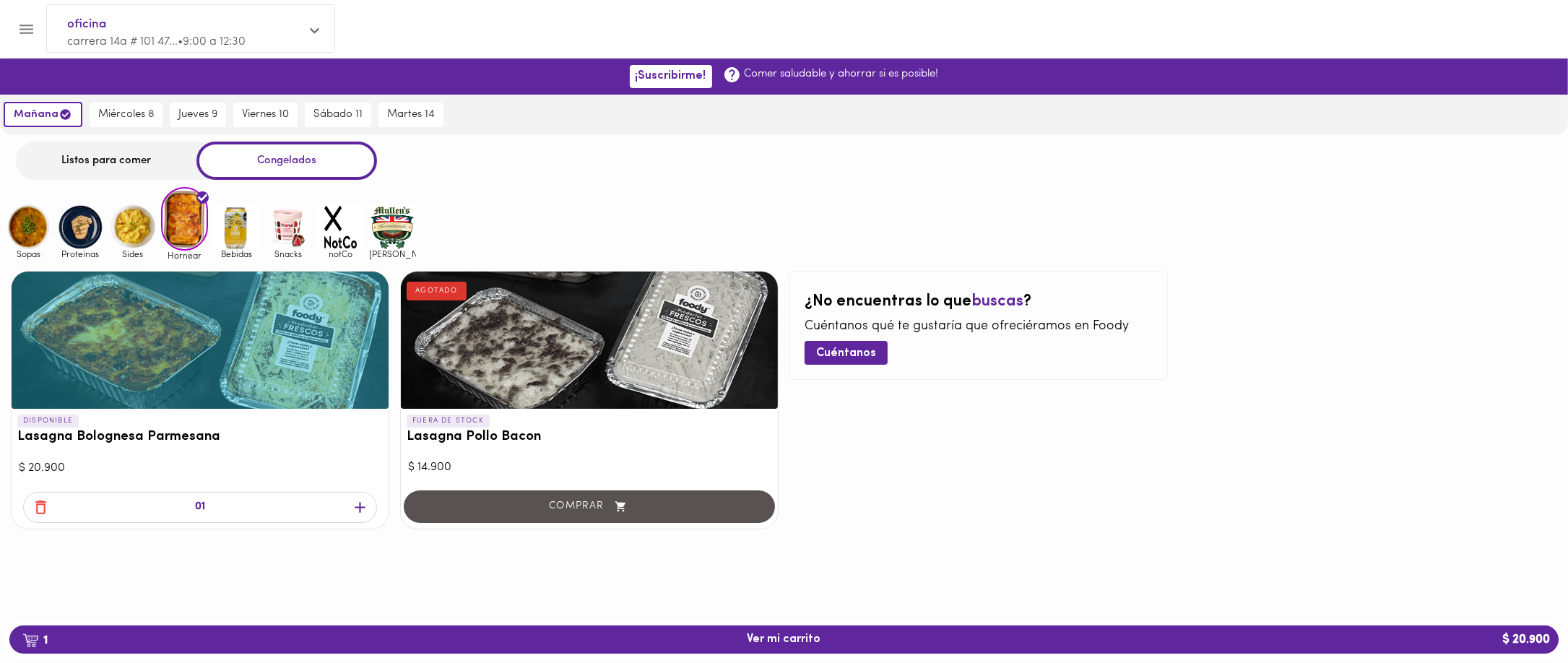
click at [129, 225] on img at bounding box center [132, 227] width 47 height 47
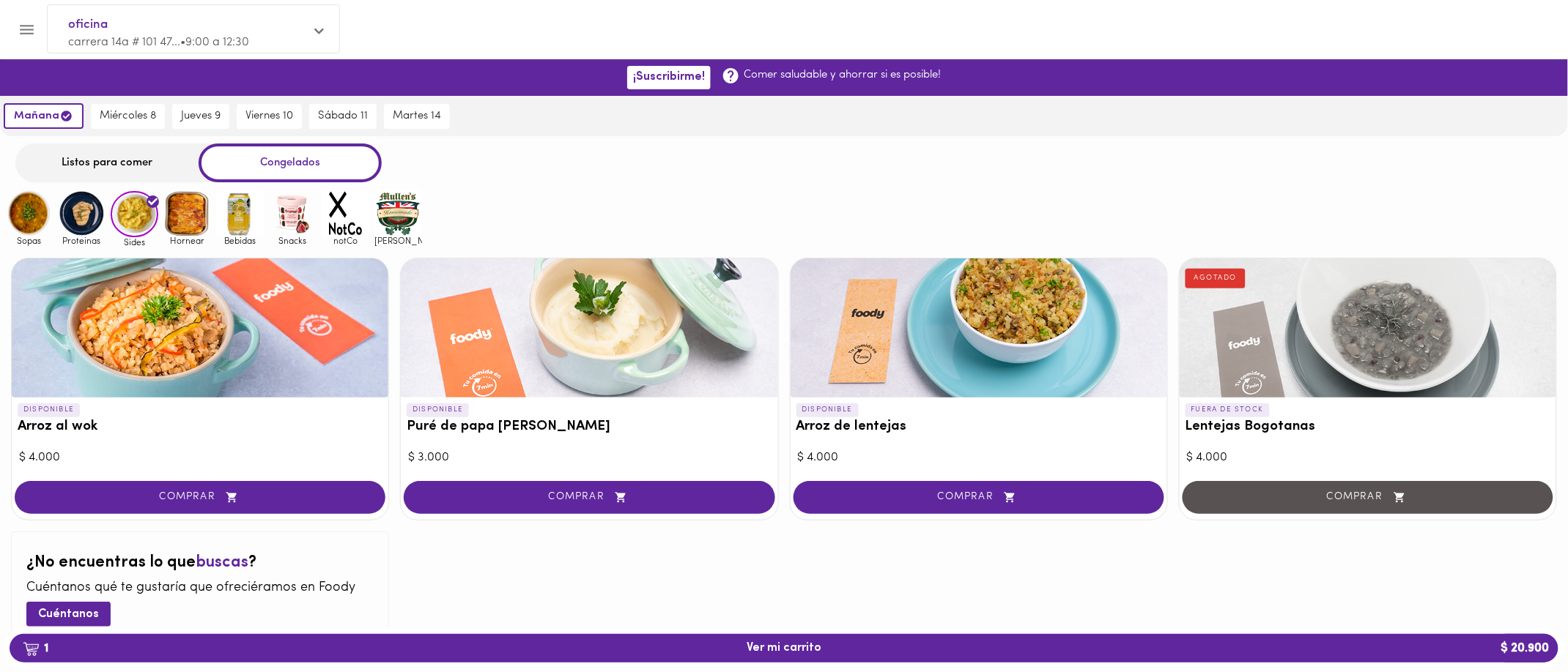
scroll to position [53, 0]
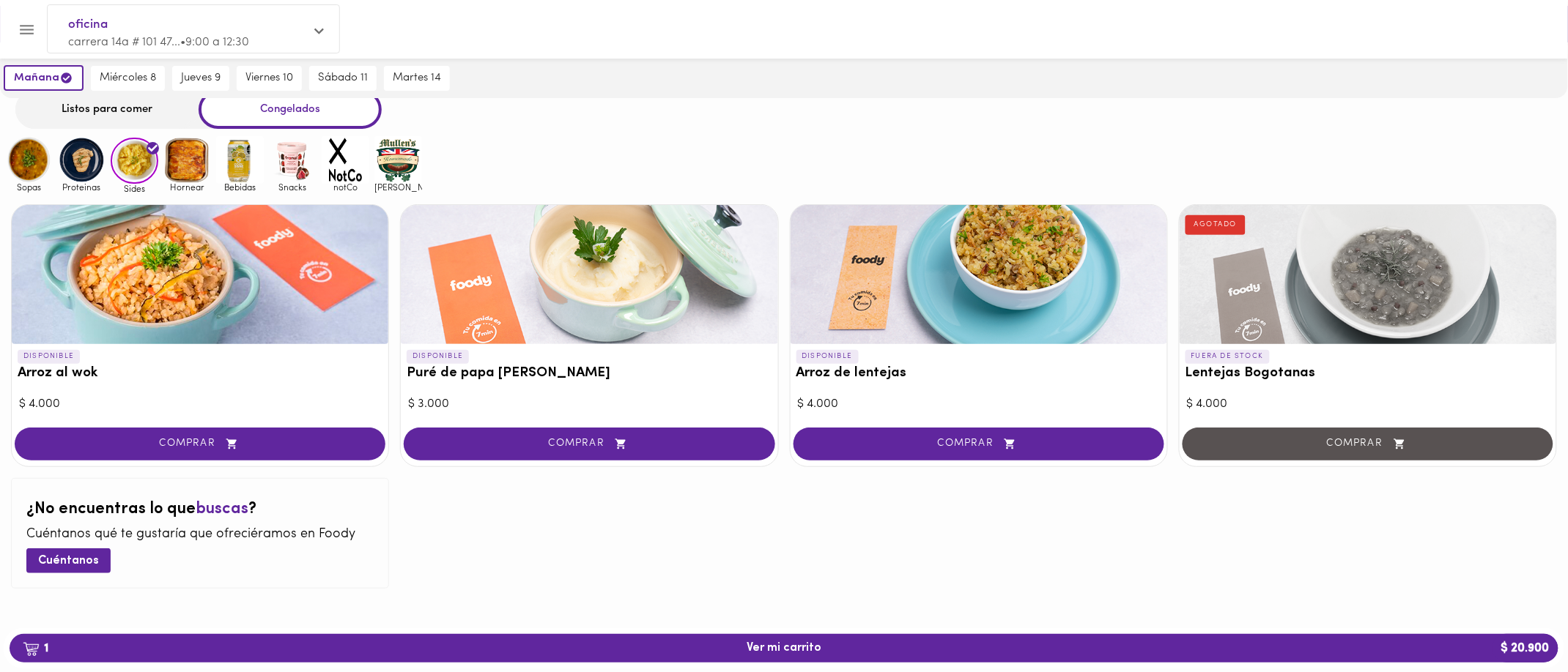
click at [776, 420] on div "DISPONIBLE Arroz al wok $ 4.000 COMPRAR DISPONIBLE Puré de papa blanca $ 3.000 …" at bounding box center [784, 396] width 1568 height 405
click at [530, 420] on div "DISPONIBLE Arroz al wok $ 4.000 COMPRAR DISPONIBLE Puré de papa blanca $ 3.000 …" at bounding box center [784, 396] width 1568 height 405
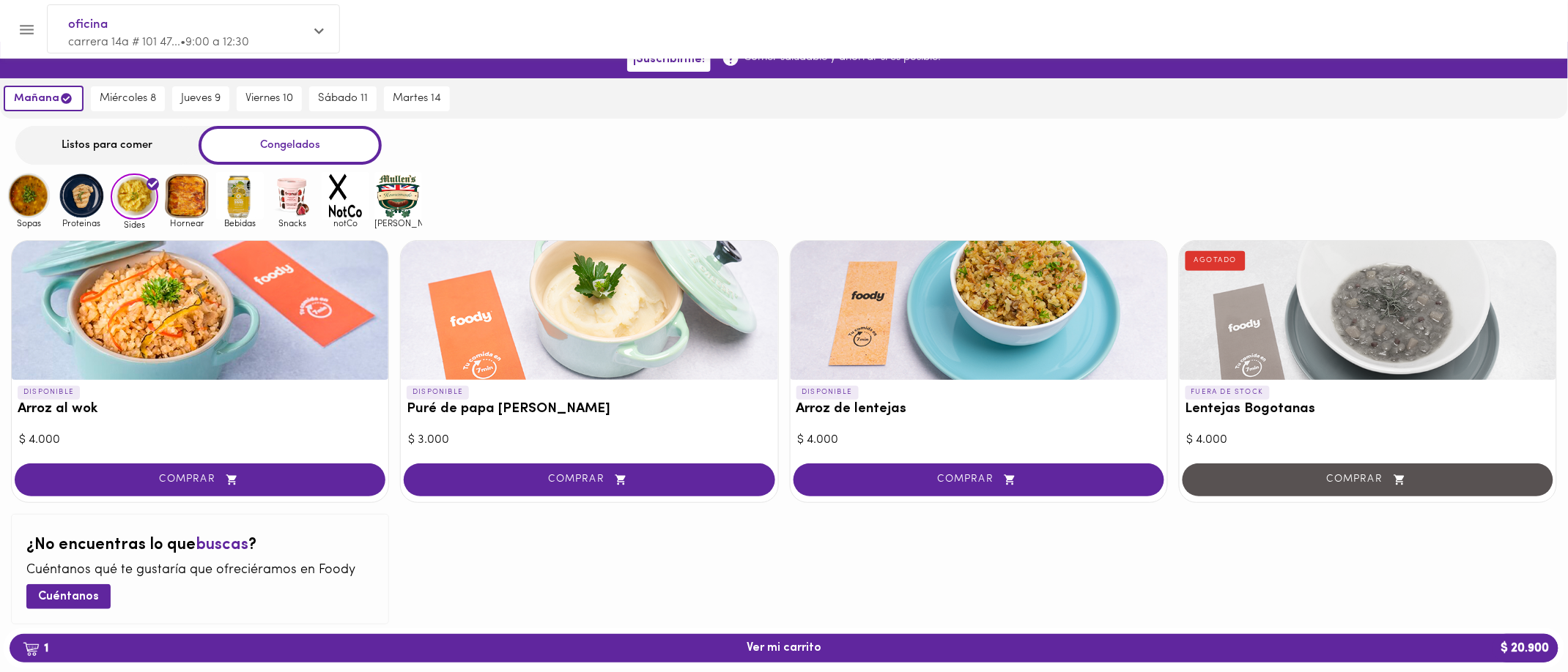
scroll to position [0, 0]
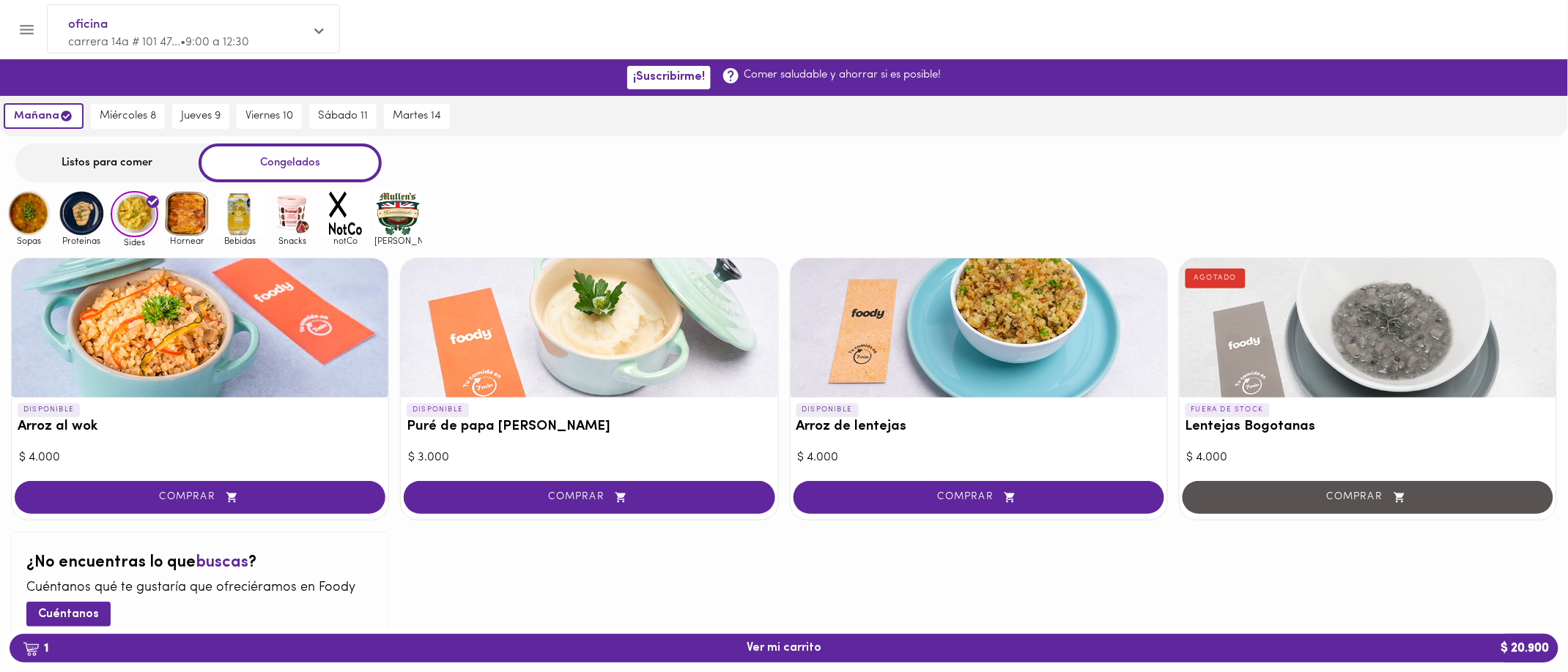
click at [16, 226] on img at bounding box center [29, 213] width 48 height 48
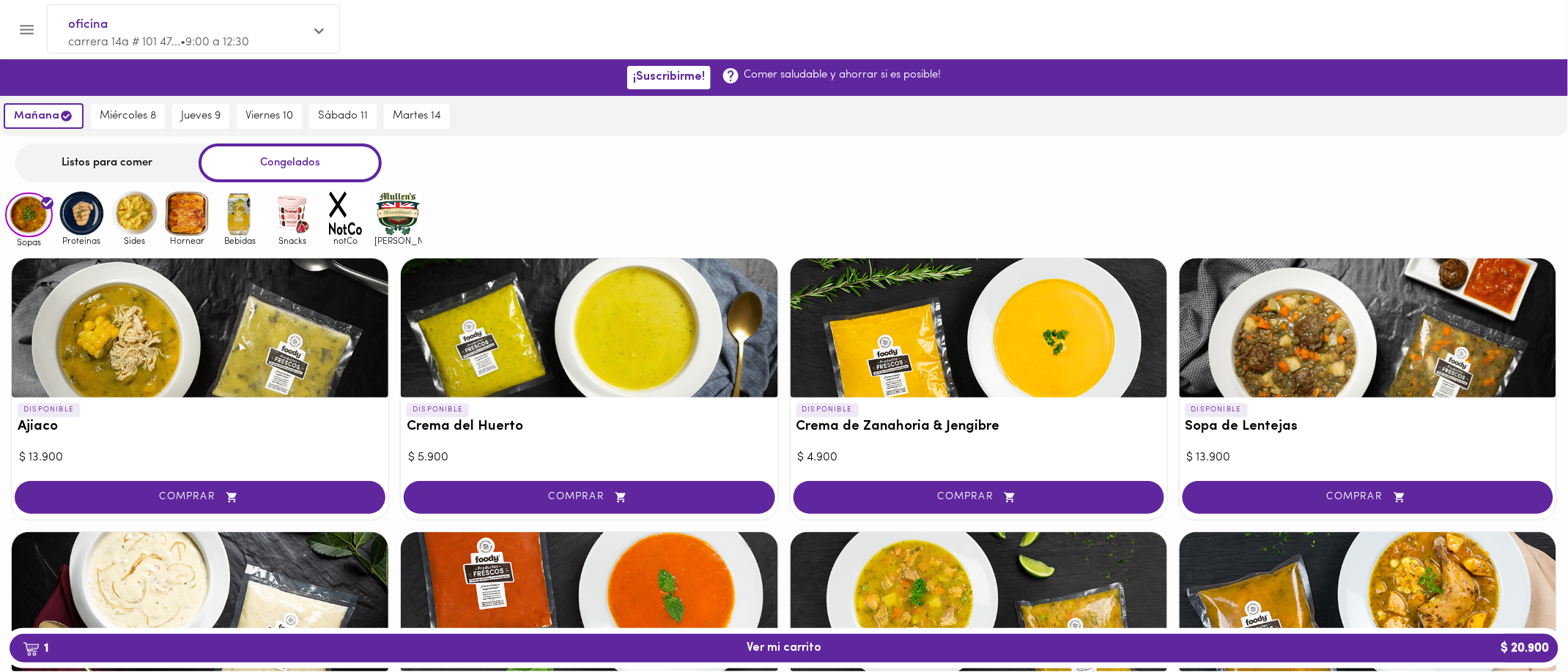
click at [806, 166] on div "Listos para comer Congelados" at bounding box center [784, 163] width 1568 height 39
click at [970, 213] on div "Sopas Proteinas Sides Hornear Bebidas Snacks notCo [PERSON_NAME]" at bounding box center [784, 218] width 1568 height 57
click at [68, 218] on img at bounding box center [82, 213] width 48 height 48
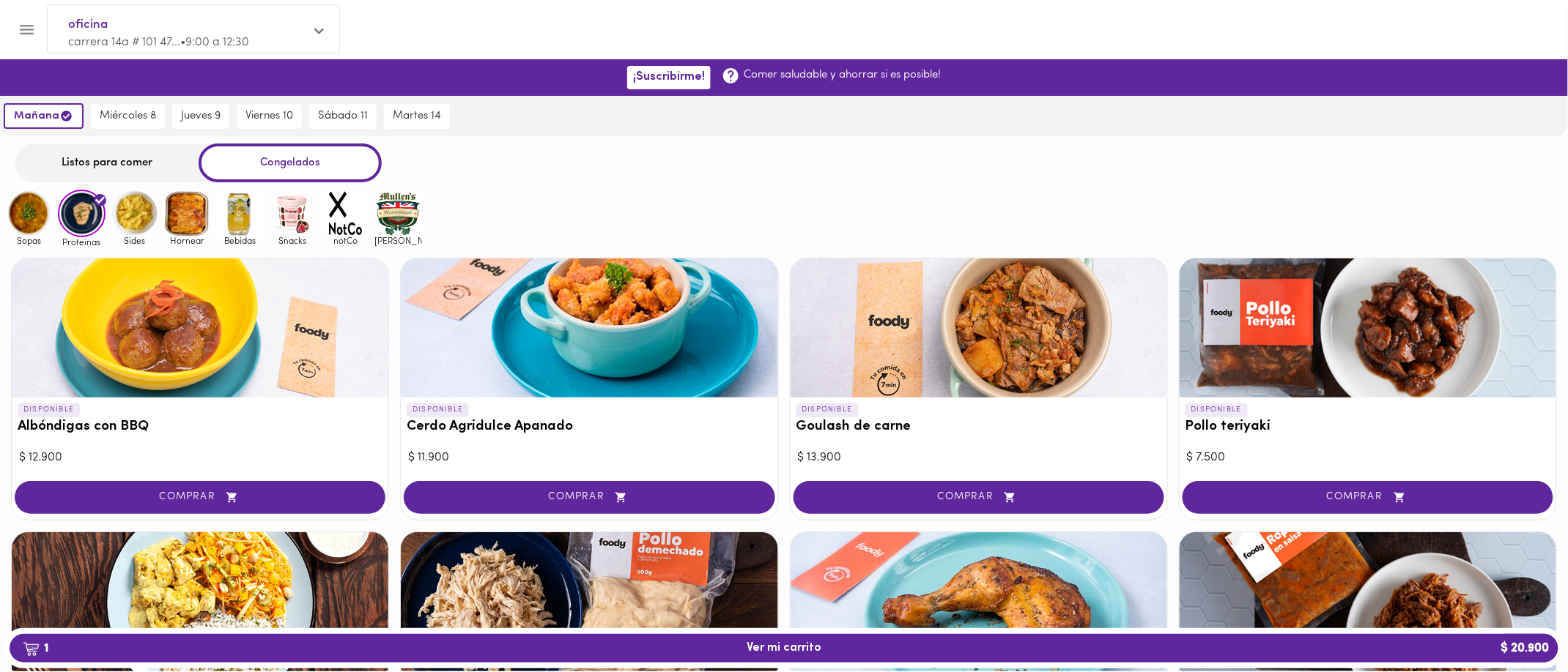
click at [157, 223] on img at bounding box center [134, 213] width 48 height 48
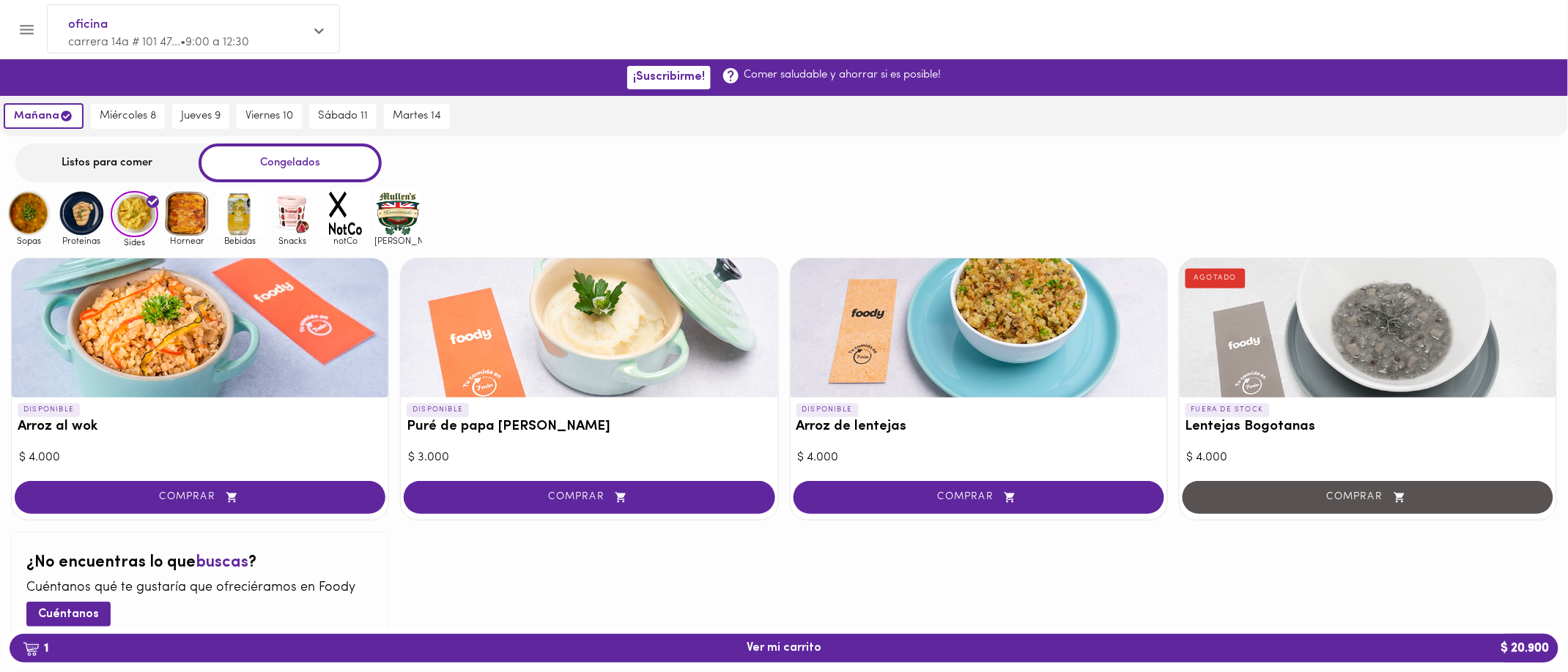
click at [184, 217] on img at bounding box center [188, 213] width 48 height 48
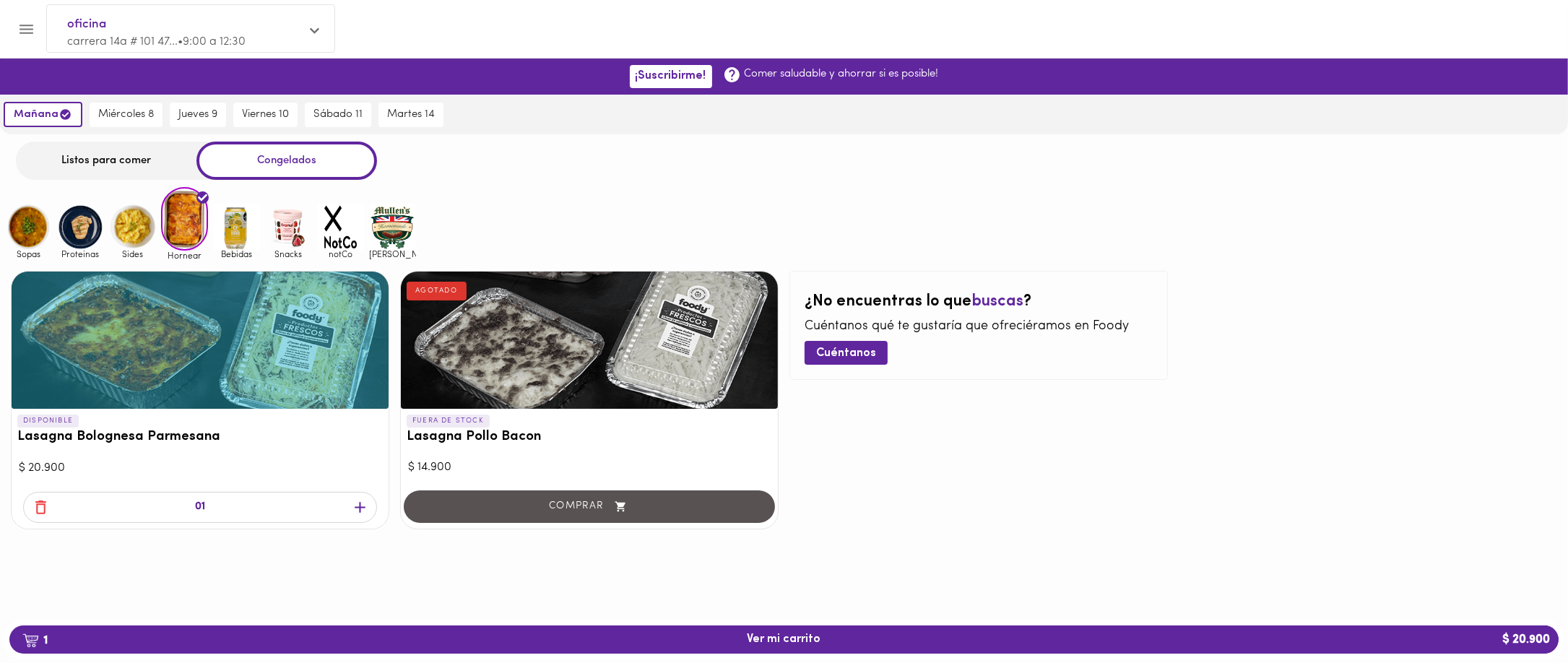
click at [979, 414] on div "DISPONIBLE Lasagna Bolognesa Parmesana $ 20.900 01 FUERA DE STOCK Lasagna Pollo…" at bounding box center [784, 401] width 1568 height 281
click at [722, 414] on span "1 Ver mi carrito $ 20.900" at bounding box center [784, 640] width 1526 height 14
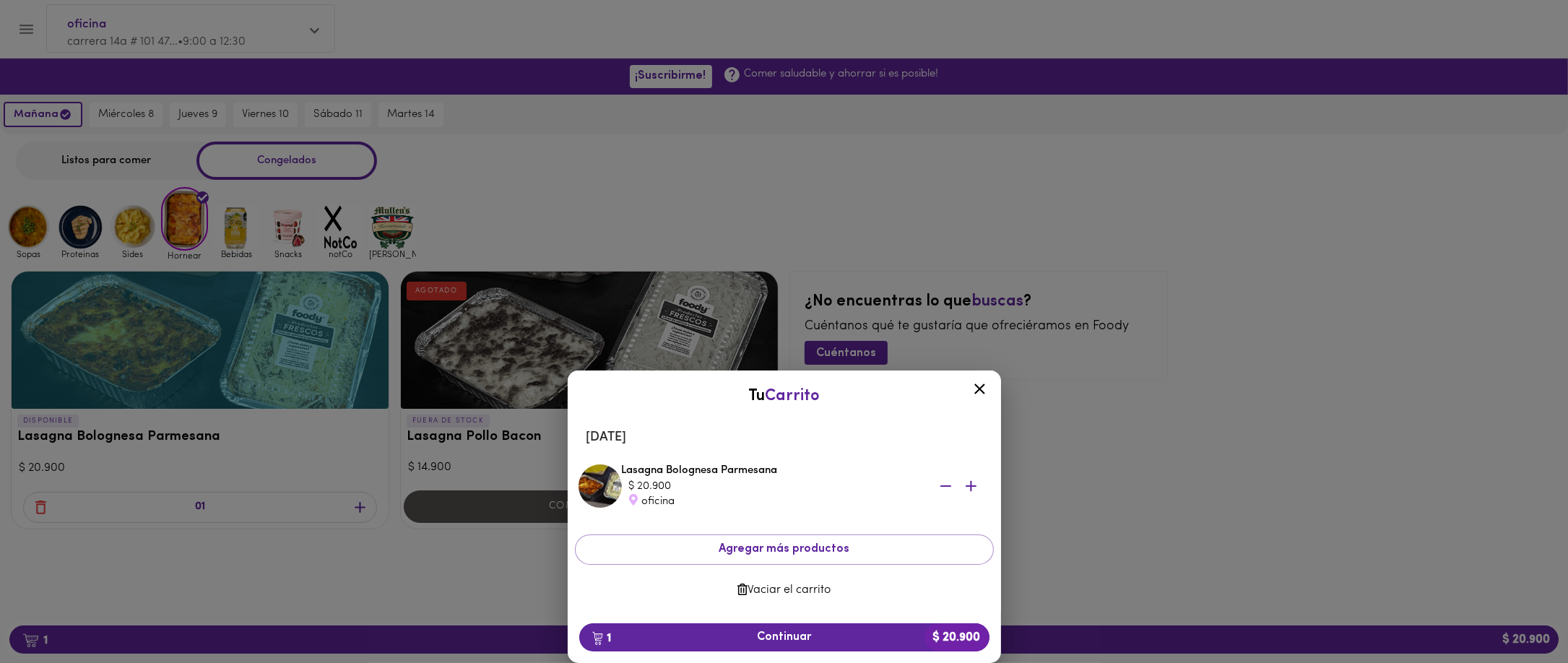
click at [672, 414] on div "$ 20.900" at bounding box center [774, 486] width 289 height 15
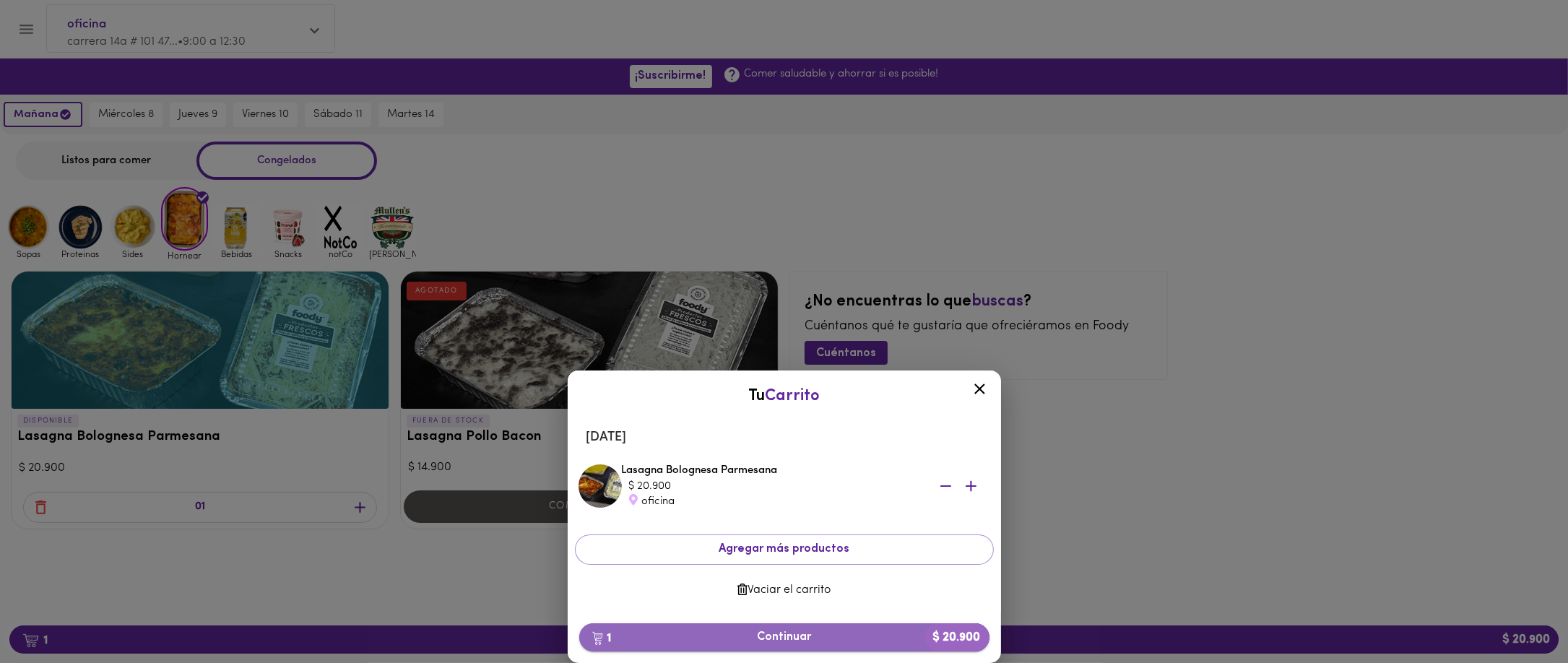
click at [764, 414] on span "1 Continuar $ 20.900" at bounding box center [784, 638] width 387 height 14
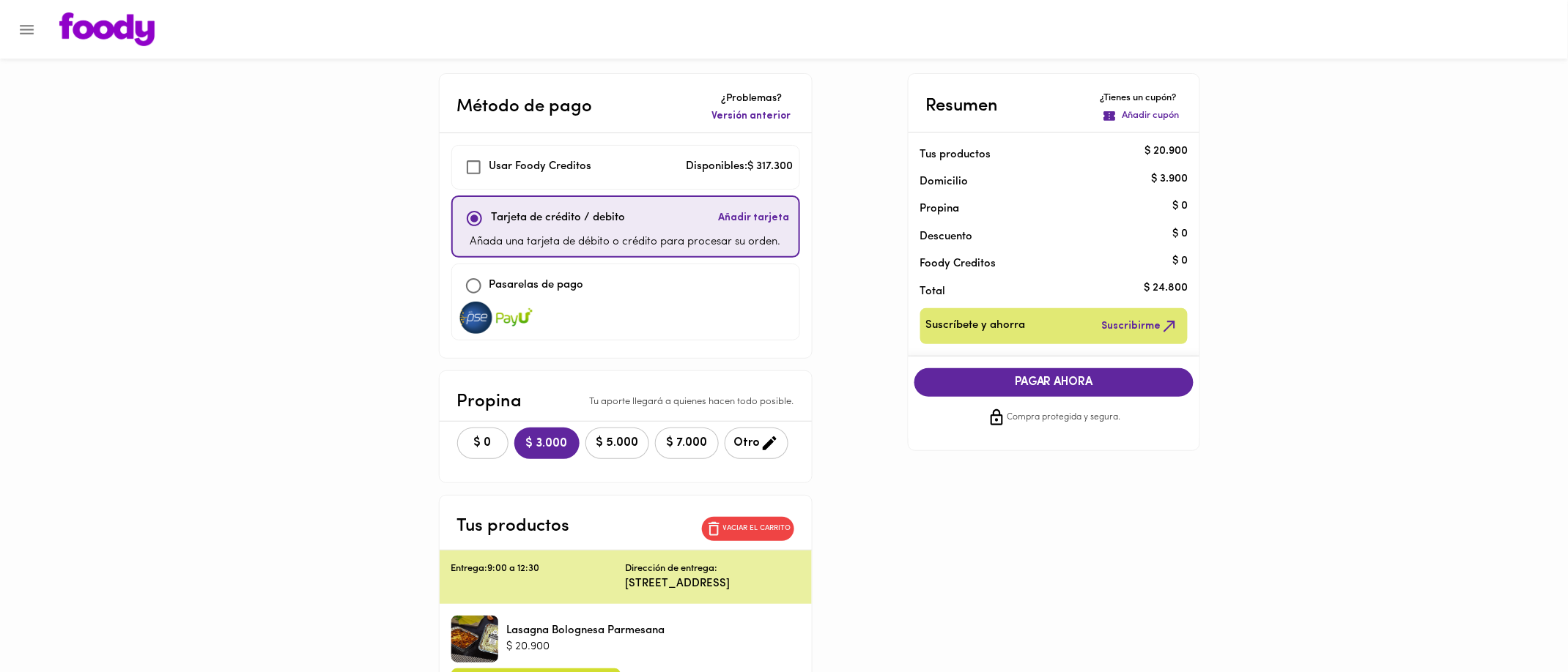
checkbox input "true"
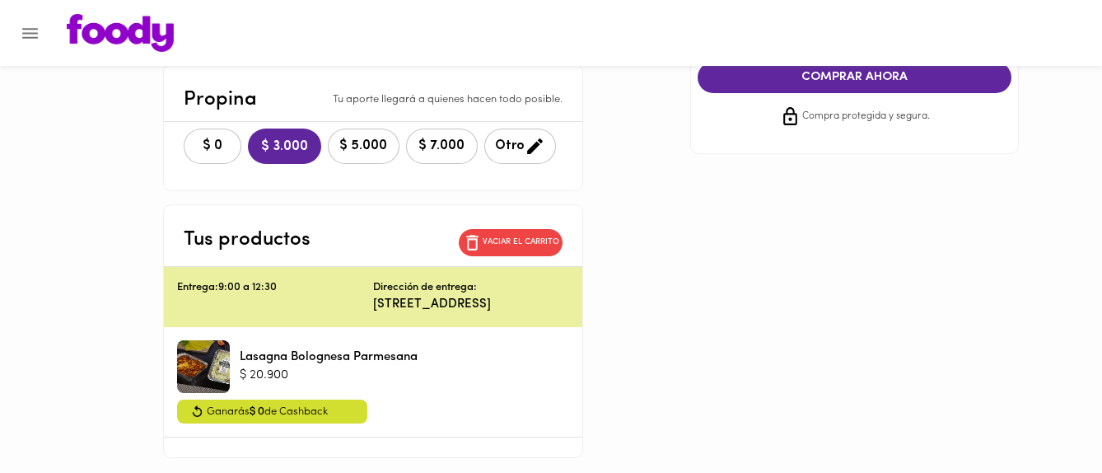
scroll to position [317, 0]
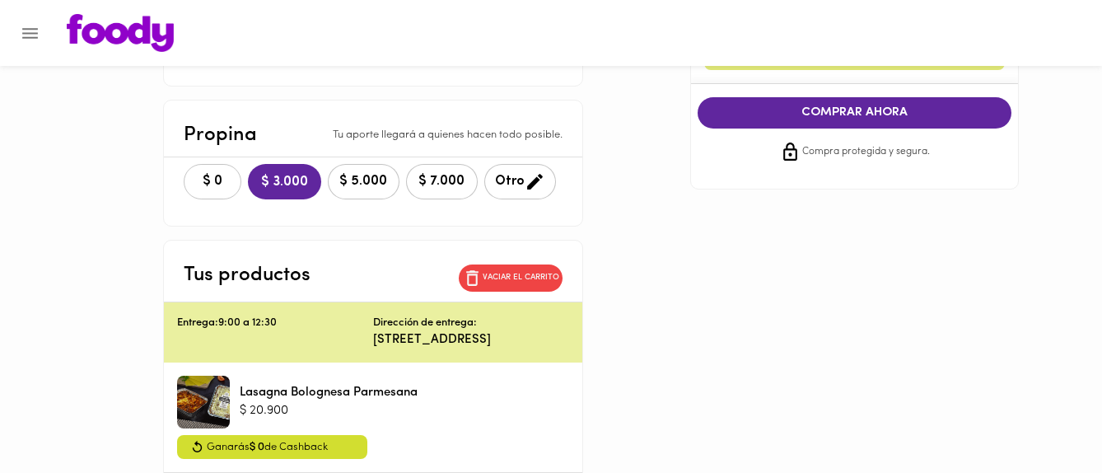
click at [187, 193] on button "$ 0" at bounding box center [213, 181] width 58 height 35
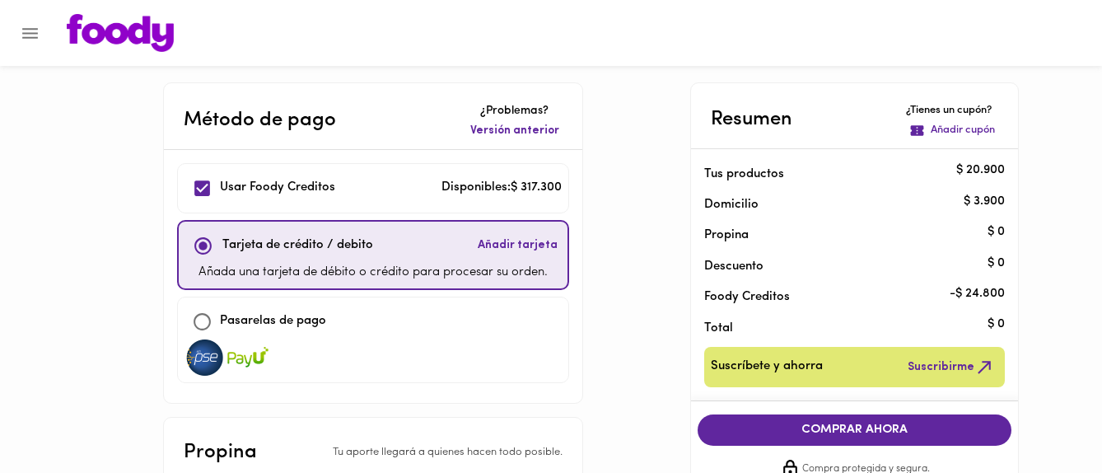
scroll to position [103, 0]
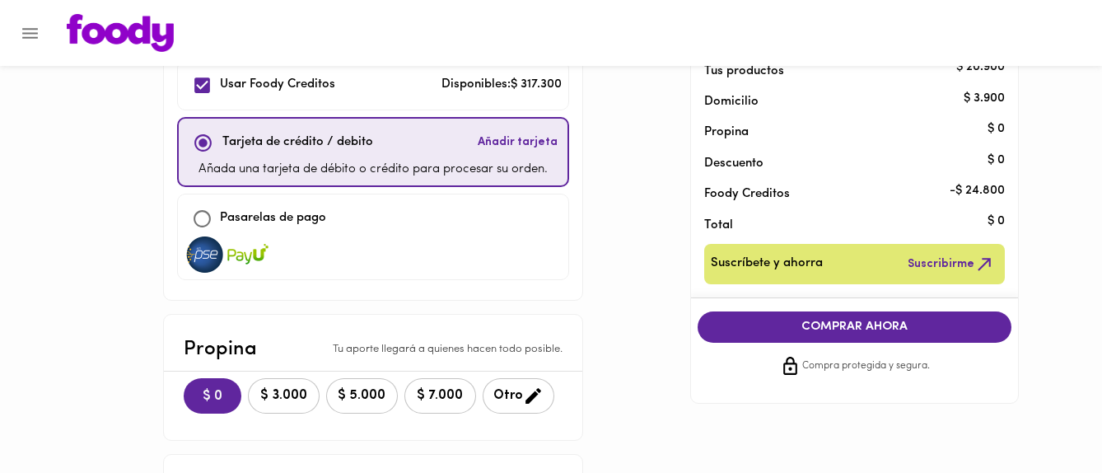
click at [197, 391] on span "$ 0" at bounding box center [212, 397] width 31 height 16
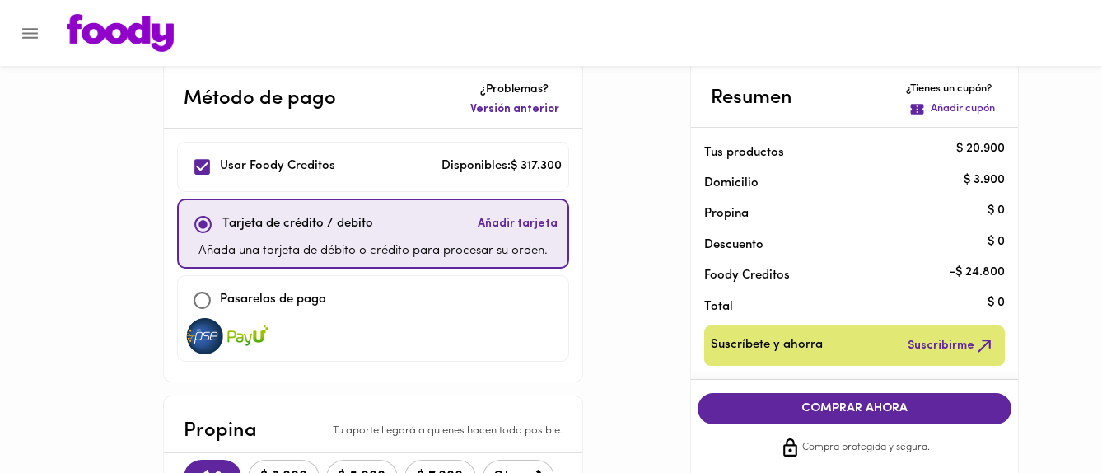
scroll to position [8, 0]
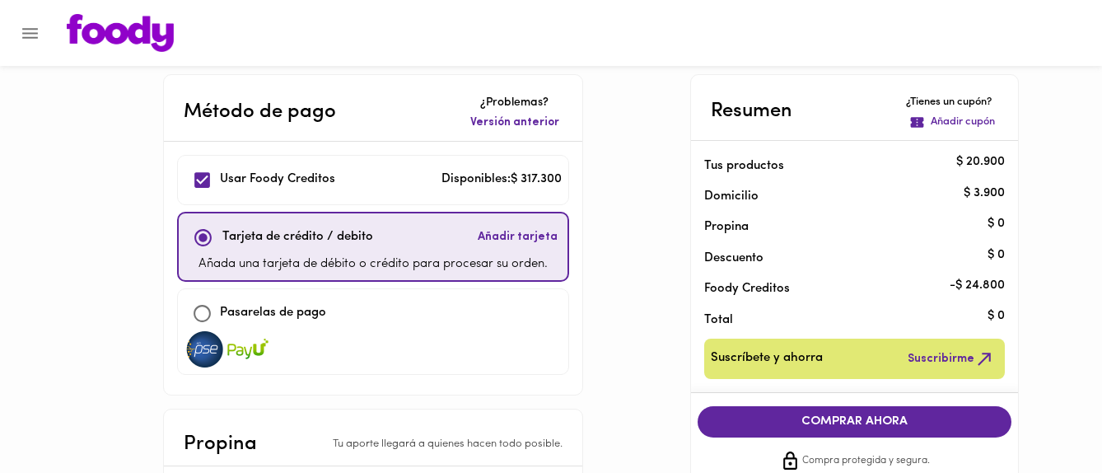
click at [891, 351] on div "Suscríbete y ahorra Suscribirme" at bounding box center [855, 359] width 302 height 40
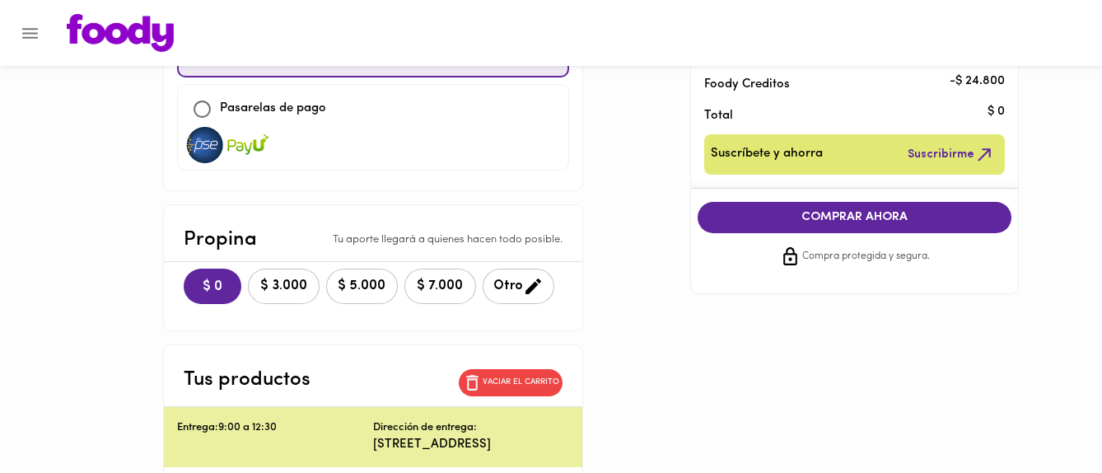
scroll to position [214, 0]
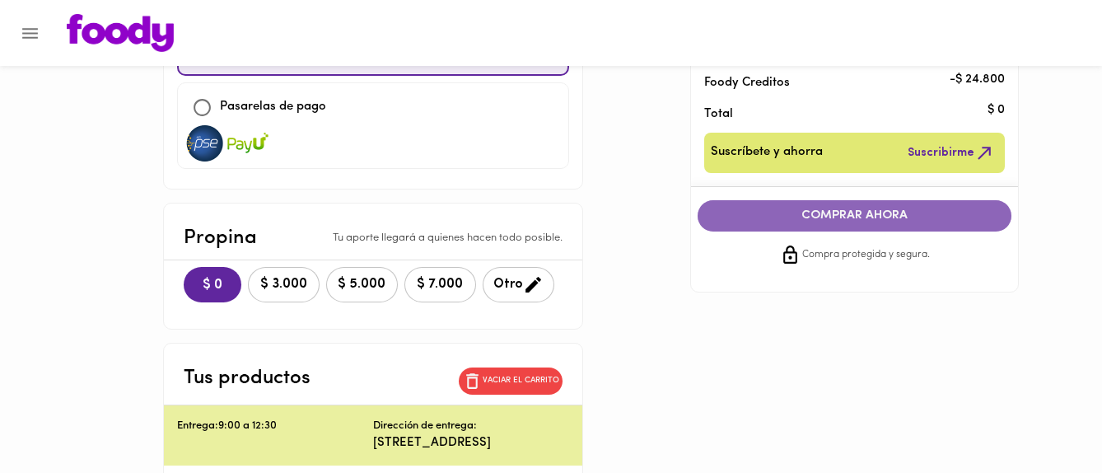
click at [837, 208] on span "COMPRAR AHORA" at bounding box center [855, 215] width 282 height 15
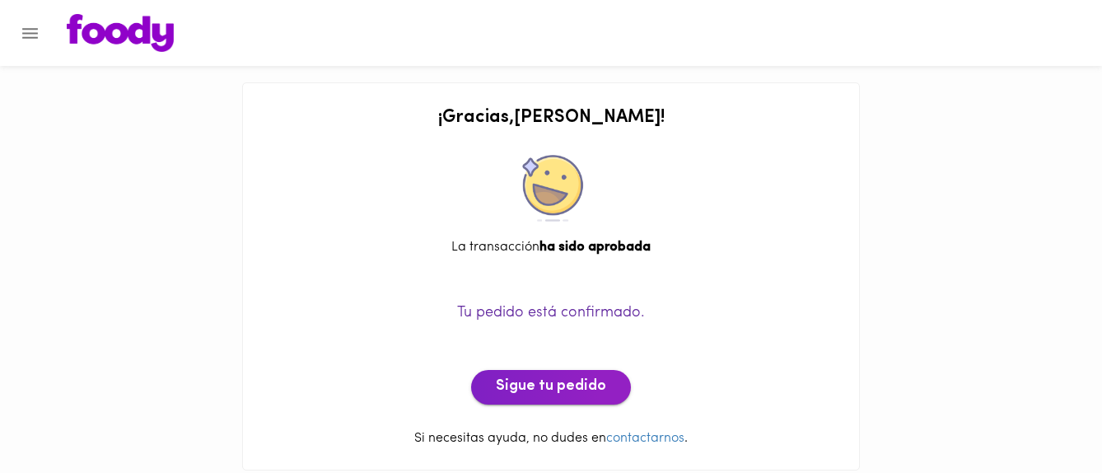
click at [552, 393] on span "Sigue tu pedido" at bounding box center [551, 387] width 110 height 18
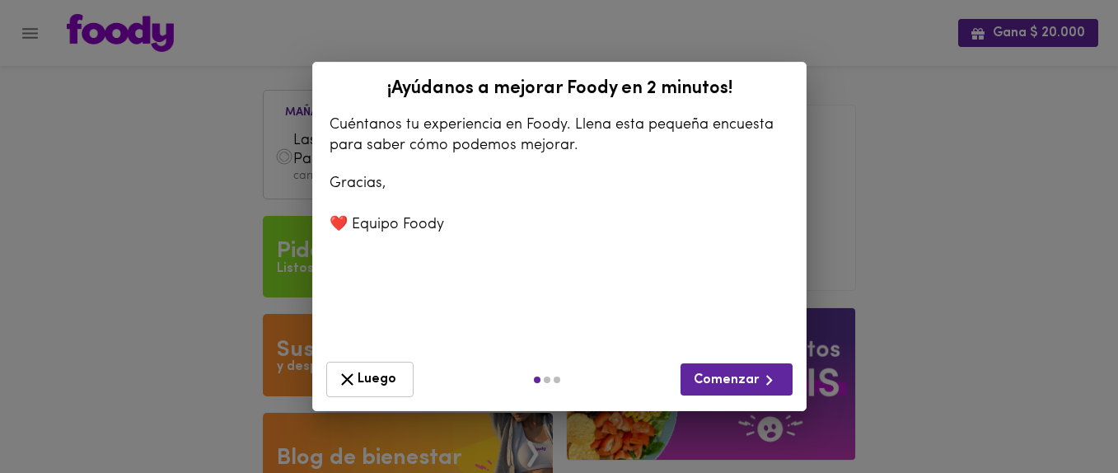
click at [332, 378] on button "Luego" at bounding box center [369, 379] width 87 height 35
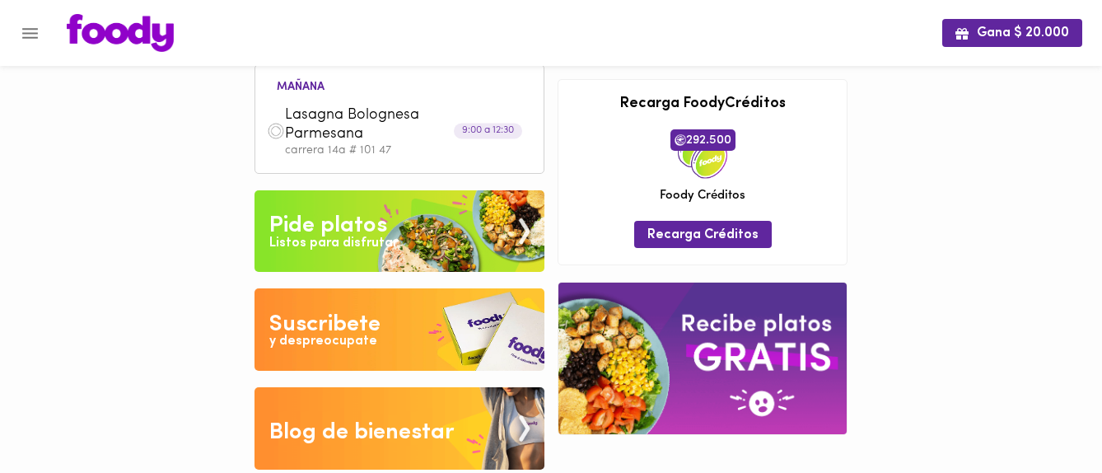
scroll to position [47, 0]
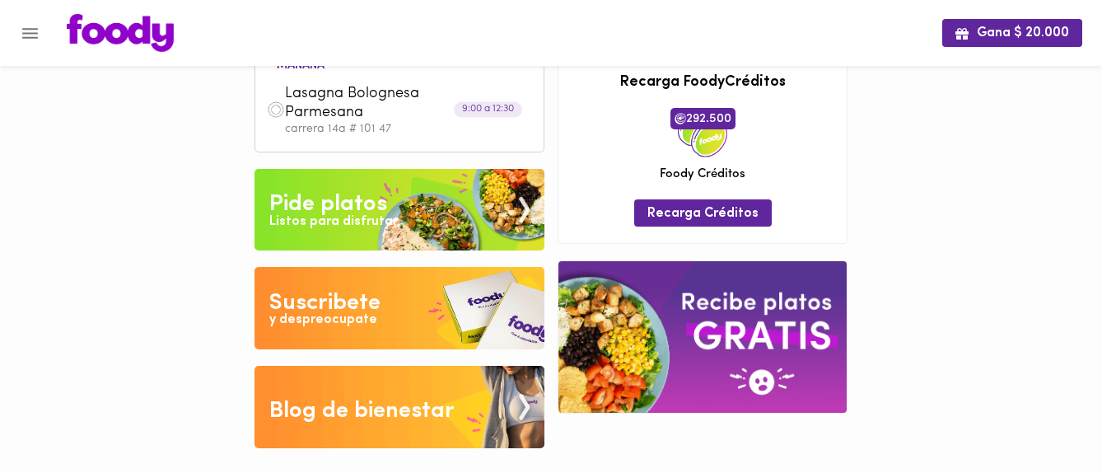
click at [301, 174] on img at bounding box center [400, 210] width 290 height 82
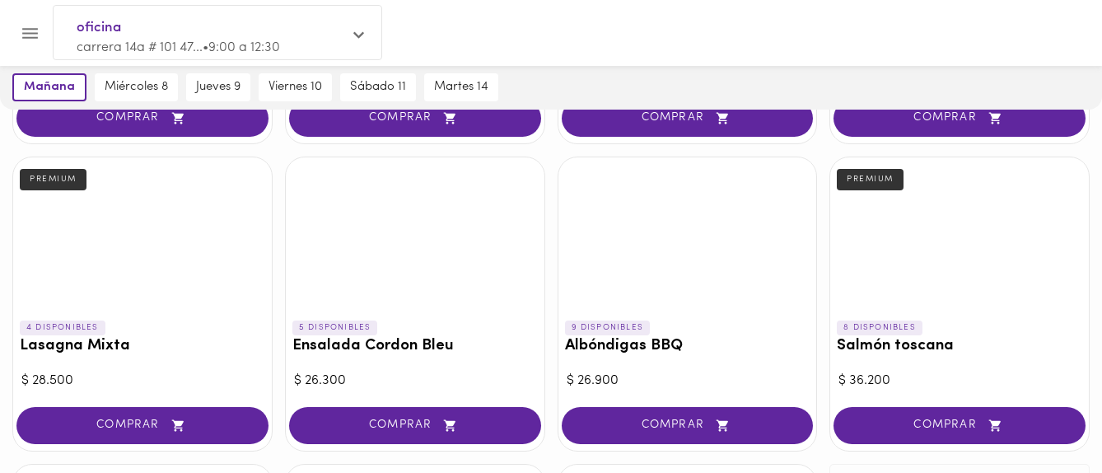
scroll to position [652, 0]
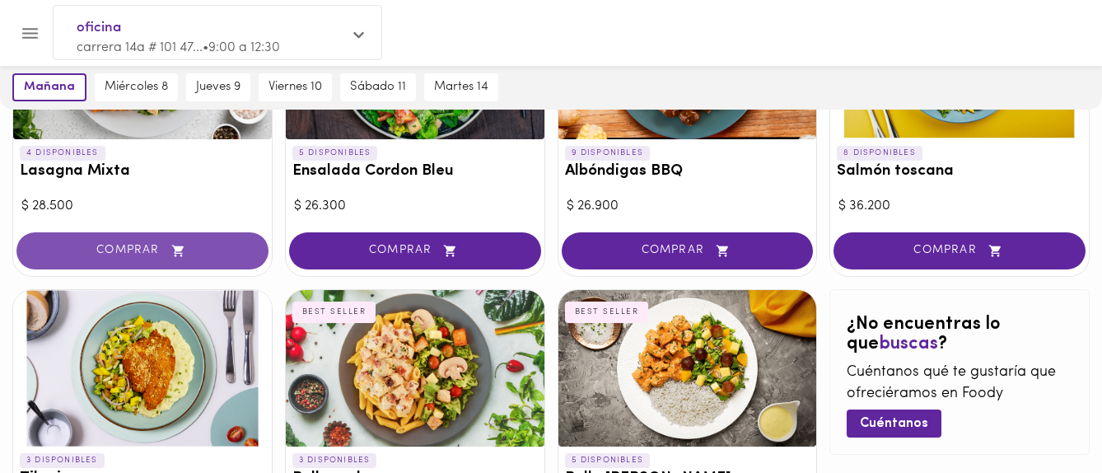
click at [157, 260] on button "COMPRAR" at bounding box center [142, 250] width 252 height 37
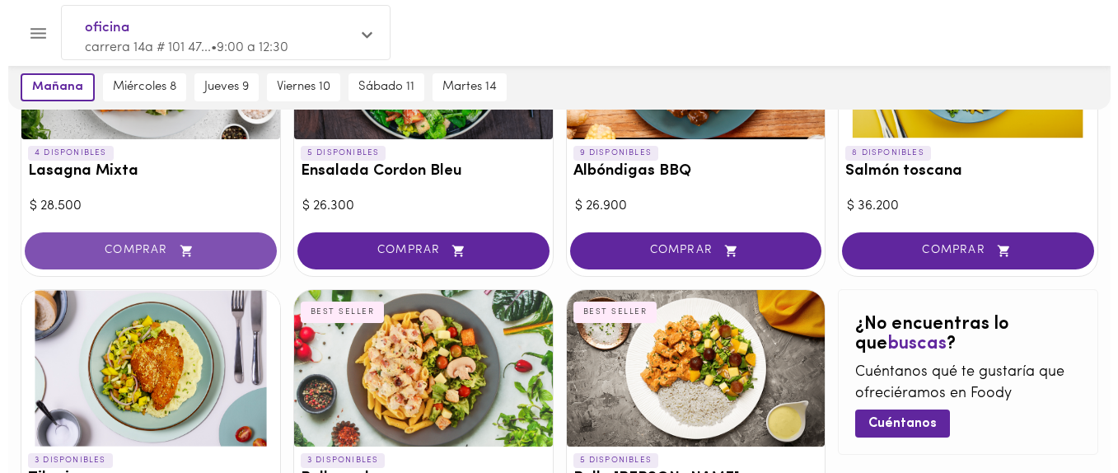
scroll to position [859, 0]
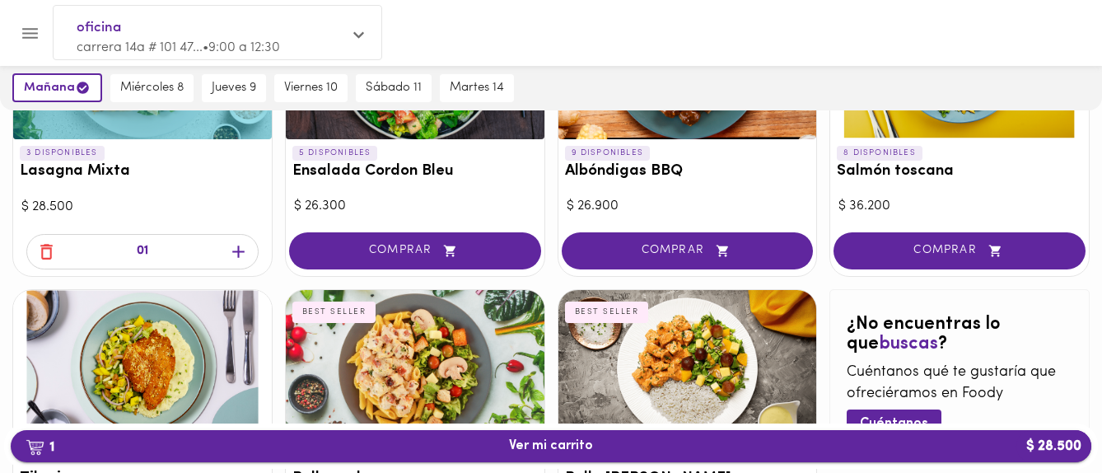
click at [565, 450] on span "1 Ver mi carrito $ 28.500" at bounding box center [551, 446] width 84 height 16
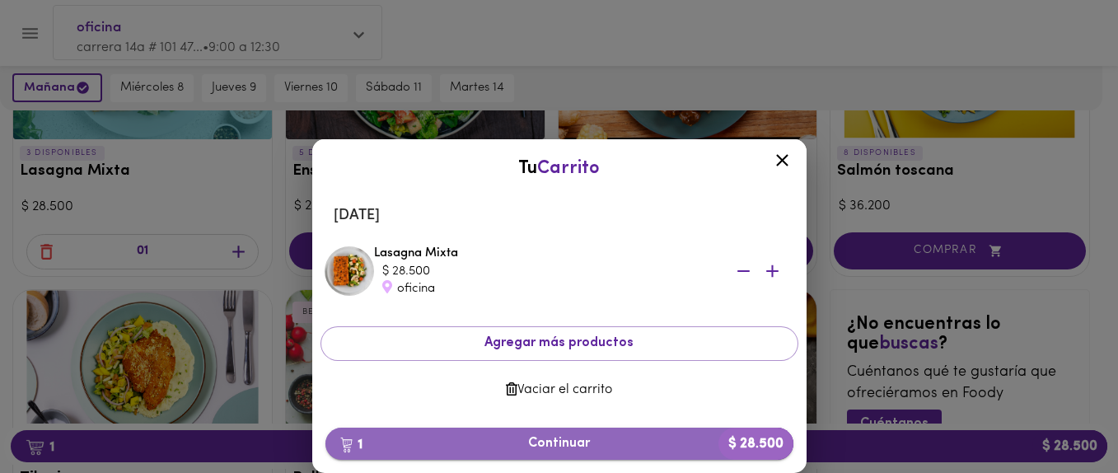
click at [564, 436] on span "1 Continuar $ 28.500" at bounding box center [560, 444] width 442 height 16
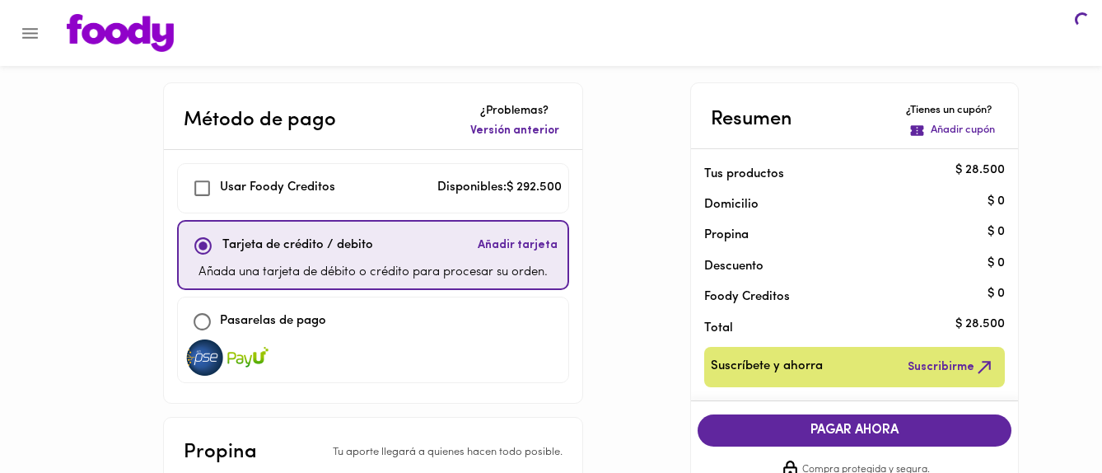
checkbox input "true"
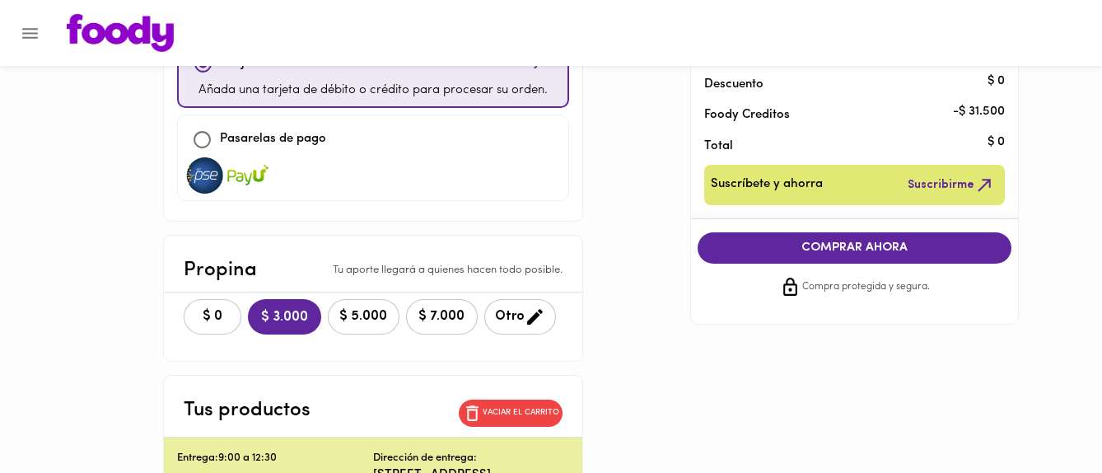
scroll to position [206, 0]
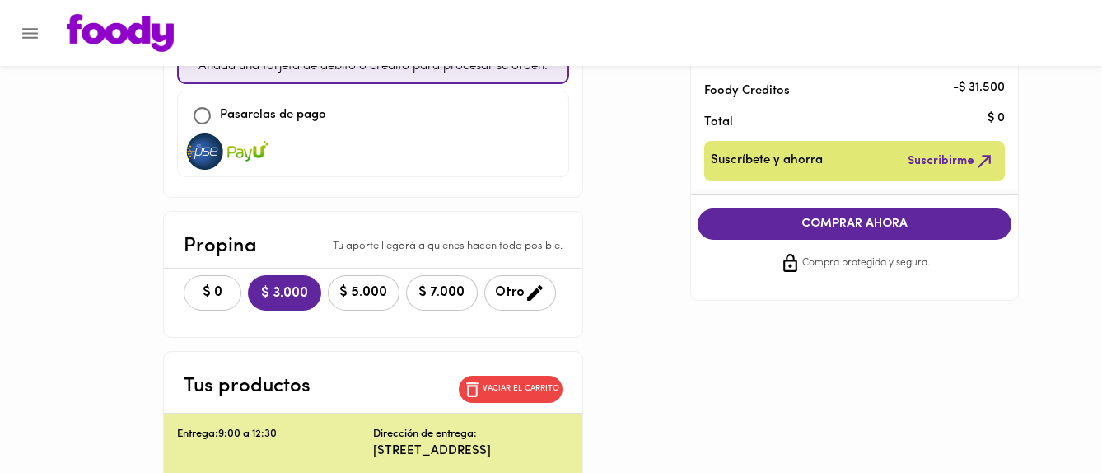
click at [212, 287] on span "$ 0" at bounding box center [212, 293] width 36 height 16
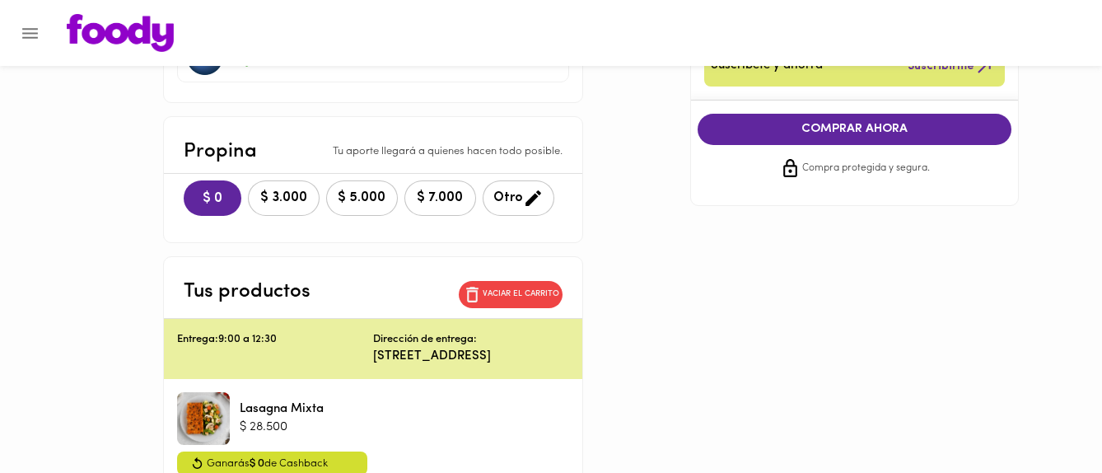
scroll to position [309, 0]
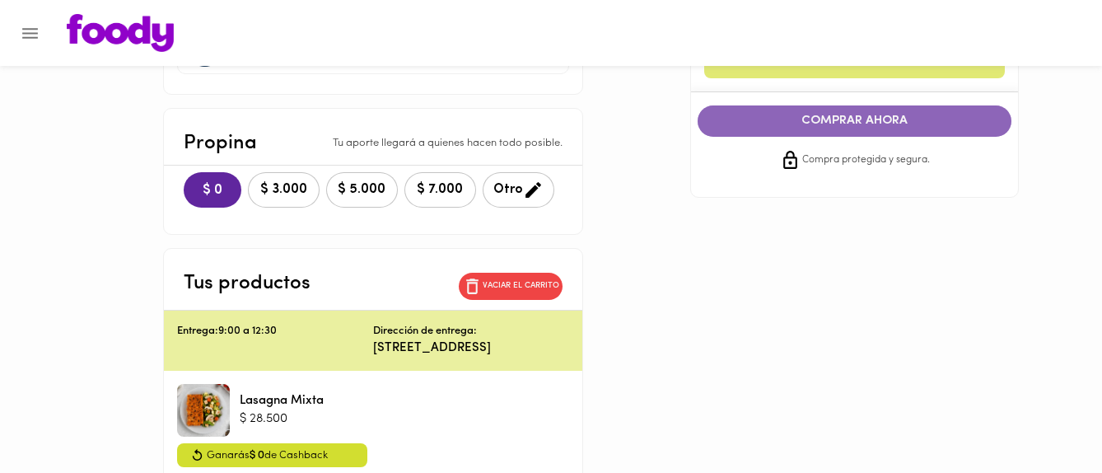
click at [856, 115] on span "COMPRAR AHORA" at bounding box center [855, 121] width 282 height 15
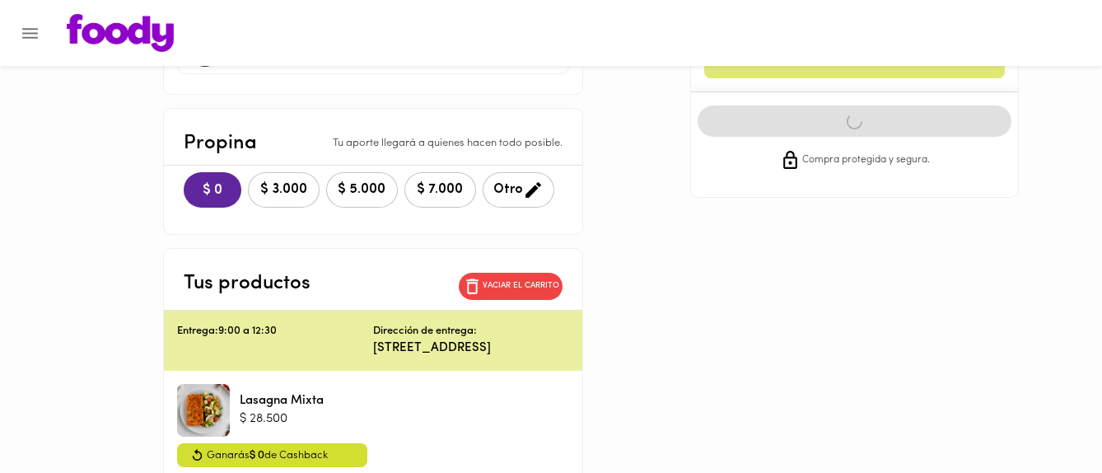
scroll to position [15, 0]
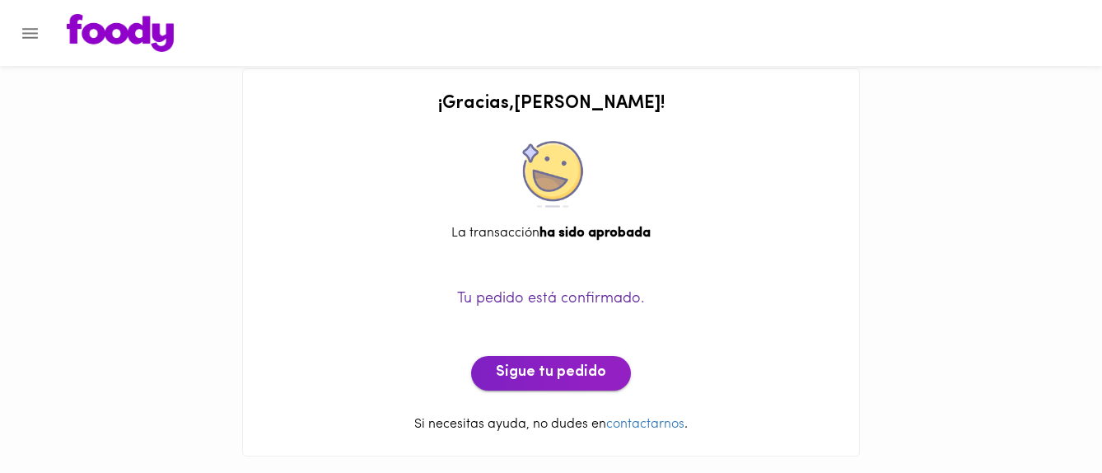
click at [578, 365] on span "Sigue tu pedido" at bounding box center [551, 373] width 110 height 18
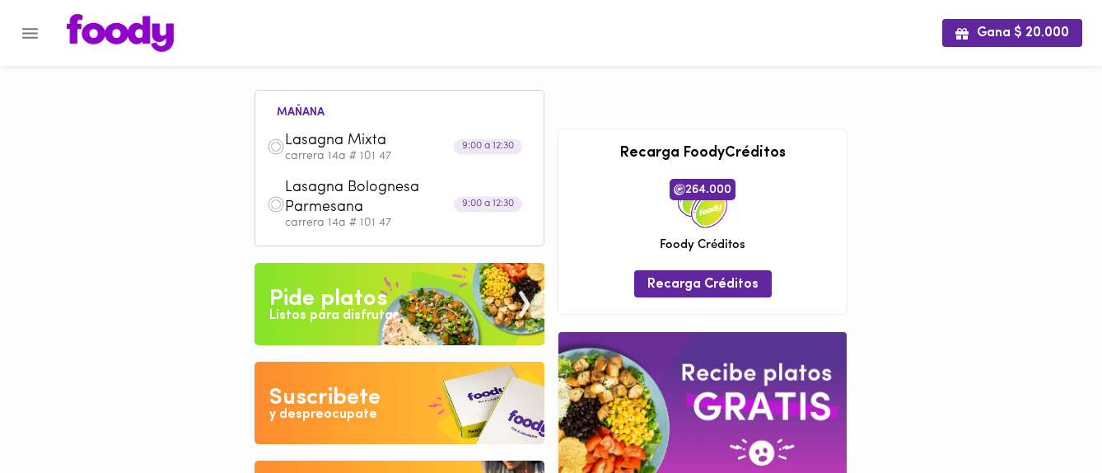
click at [344, 210] on span "Lasagna Bolognesa Parmesana" at bounding box center [379, 198] width 189 height 39
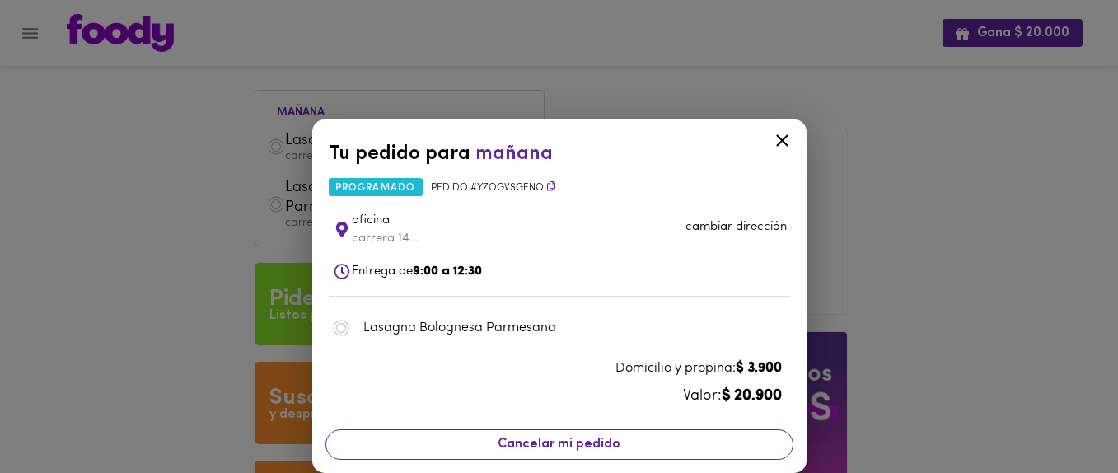
click at [594, 442] on span "Cancelar mi pedido" at bounding box center [559, 445] width 447 height 16
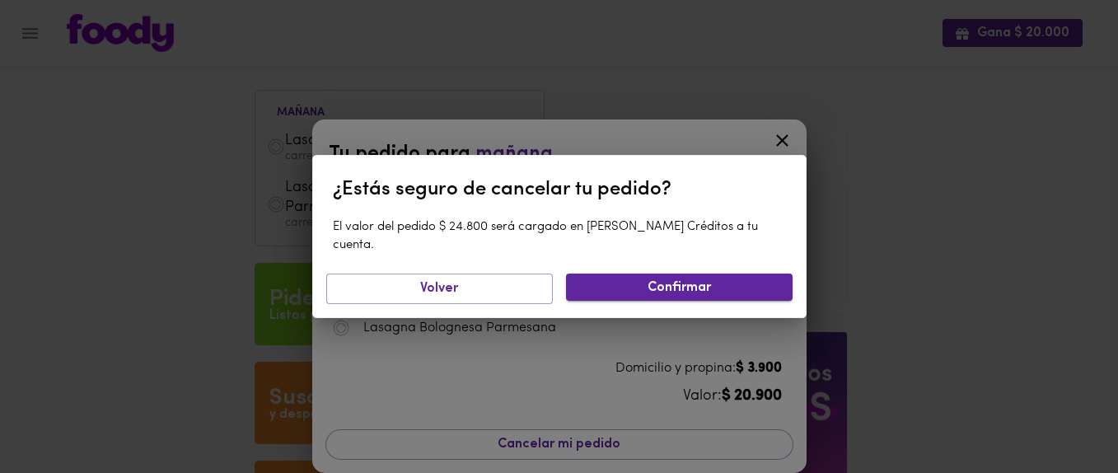
click at [624, 280] on span "Confirmar" at bounding box center [679, 288] width 200 height 16
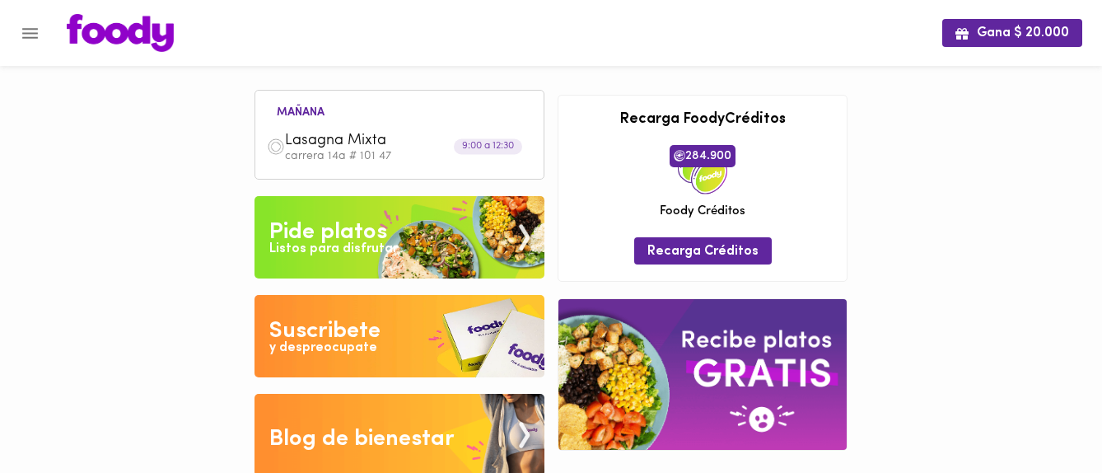
click at [411, 101] on ul "[DATE] Lasagna Mixta carrera 14a # 101 47 9:00 a 12:30" at bounding box center [400, 137] width 272 height 82
click at [879, 199] on div "Gana $ 20.000 [DATE] Lasagna Mixta carrera 14a # 101 47 9:00 a 12:30 Tu pago co…" at bounding box center [551, 250] width 1102 height 501
click at [885, 232] on div "Gana $ 20.000 [DATE] Lasagna Mixta carrera 14a # 101 47 9:00 a 12:30 Tu pago co…" at bounding box center [551, 250] width 1102 height 501
click at [26, 26] on icon "Menu" at bounding box center [30, 33] width 21 height 21
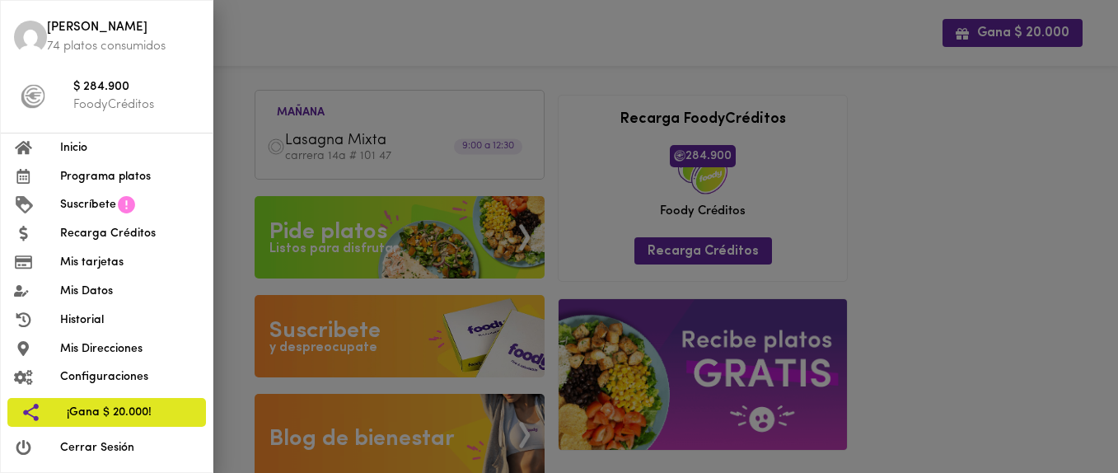
click at [92, 320] on span "Historial" at bounding box center [129, 319] width 139 height 17
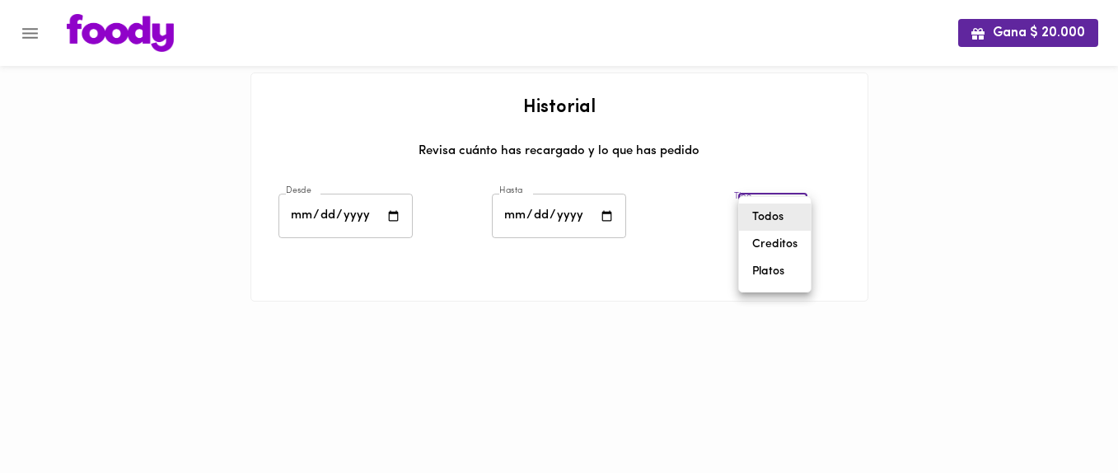
click at [741, 216] on body "Gana $ 20.000 Historial Revisa cuánto has recargado y lo que has pedido Desde D…" at bounding box center [559, 171] width 1118 height 343
click at [741, 216] on li "Todos" at bounding box center [775, 216] width 72 height 27
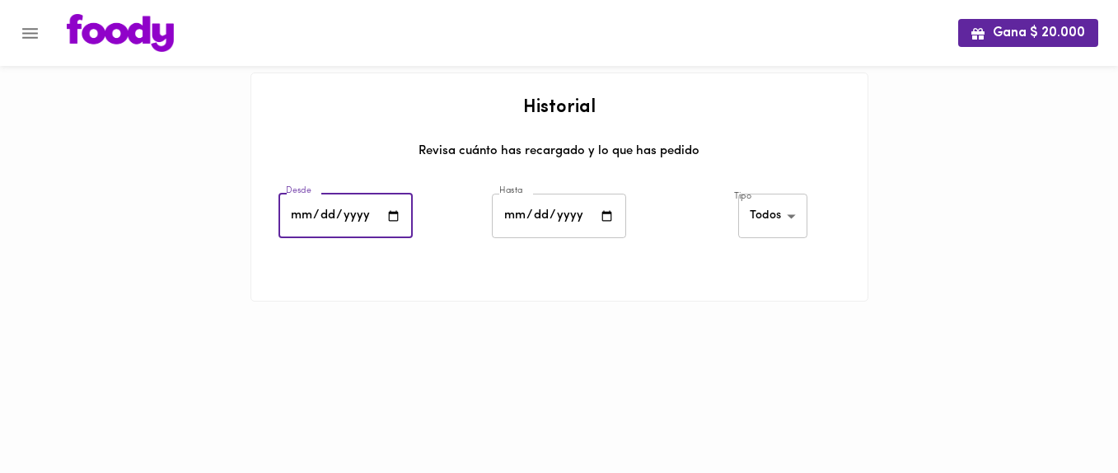
click at [388, 211] on input "date" at bounding box center [345, 216] width 134 height 45
type input "[DATE]"
click at [611, 215] on input "date" at bounding box center [559, 216] width 134 height 45
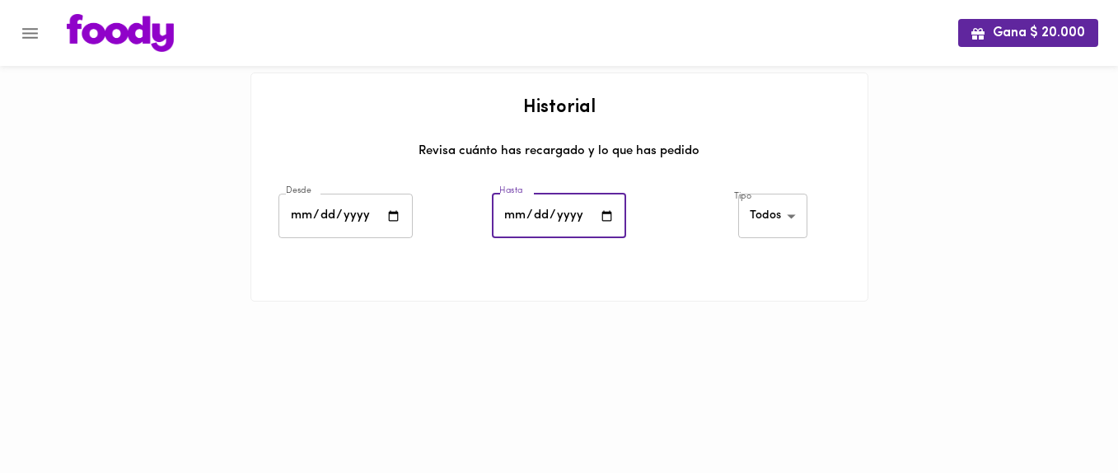
type input "[DATE]"
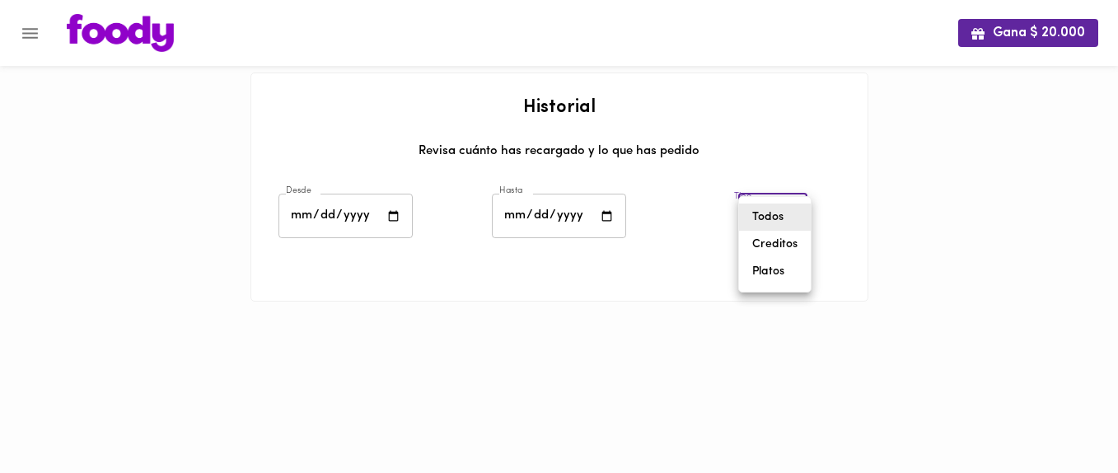
click at [774, 215] on body "Gana $ 20.000 Historial Revisa cuánto has recargado y lo que has pedido Desde […" at bounding box center [559, 171] width 1118 height 343
click at [769, 244] on li "Creditos" at bounding box center [775, 244] width 72 height 27
click at [747, 267] on div at bounding box center [559, 266] width 616 height 41
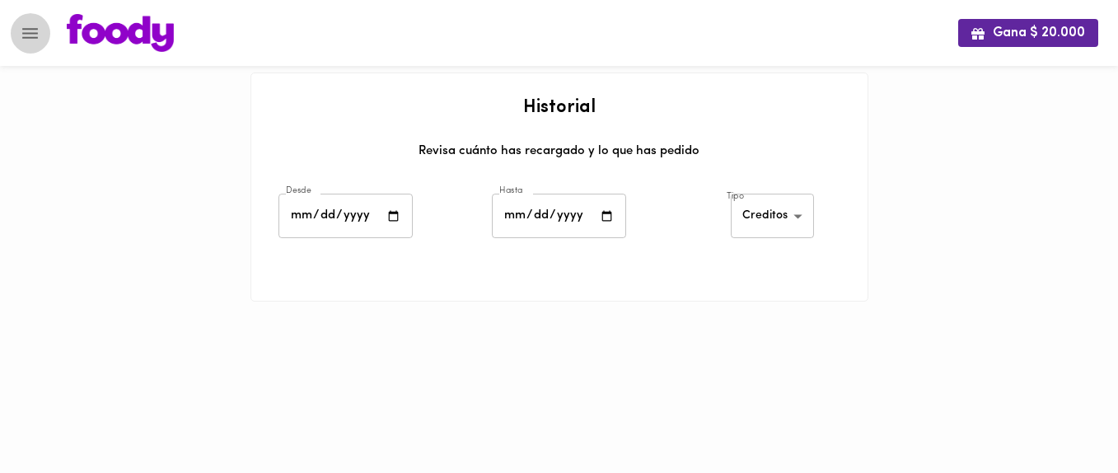
click at [25, 43] on icon "Menu" at bounding box center [30, 33] width 21 height 21
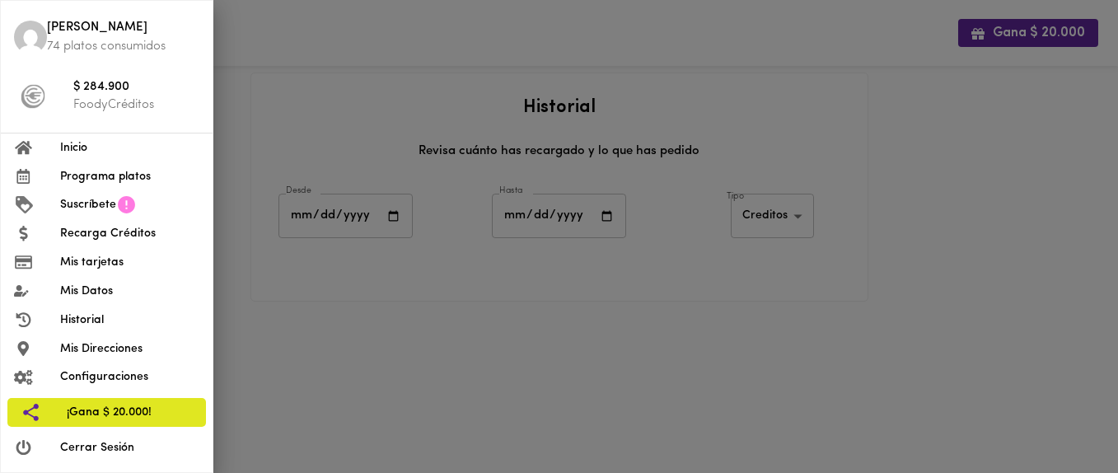
click at [86, 321] on span "Historial" at bounding box center [129, 319] width 139 height 17
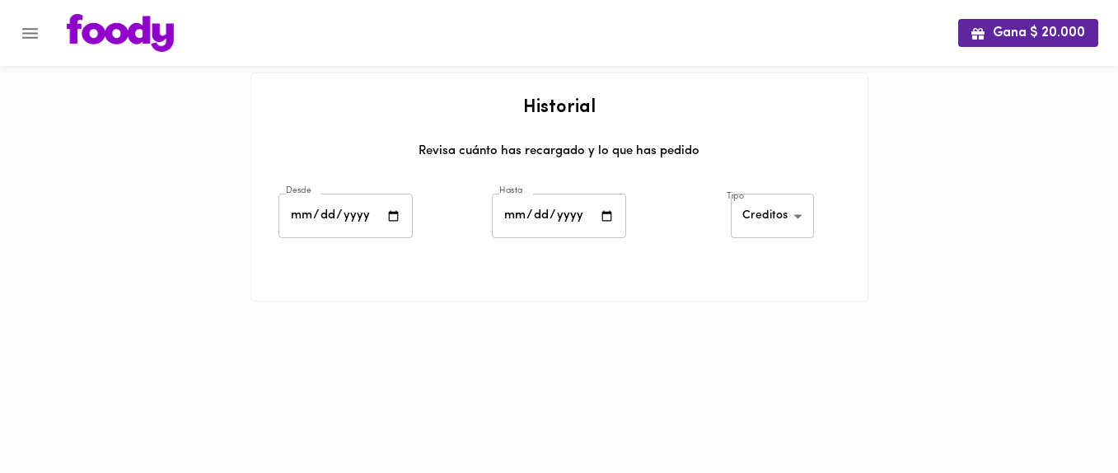
click at [721, 116] on h2 "Historial" at bounding box center [559, 108] width 583 height 20
click at [723, 219] on div "Tipo Creditos [PERSON_NAME]-credits ​" at bounding box center [772, 218] width 213 height 58
click at [742, 214] on body "Gana $ 20.000 Historial Revisa cuánto has recargado y lo que has pedido Desde […" at bounding box center [559, 171] width 1118 height 343
click at [756, 240] on li "Platos" at bounding box center [772, 244] width 81 height 27
type input "[PERSON_NAME]-dishes"
